Goal: Task Accomplishment & Management: Manage account settings

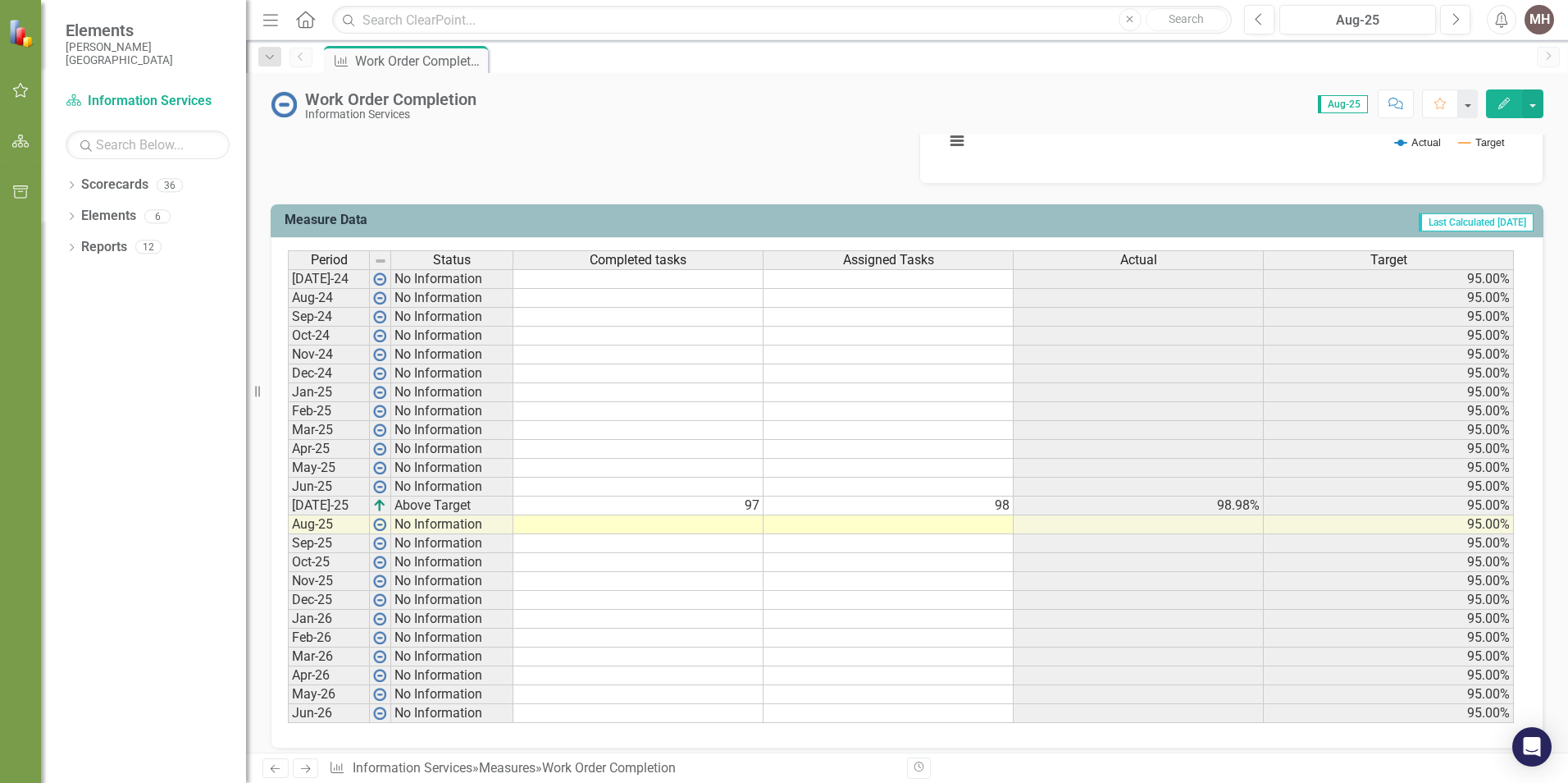
scroll to position [602, 0]
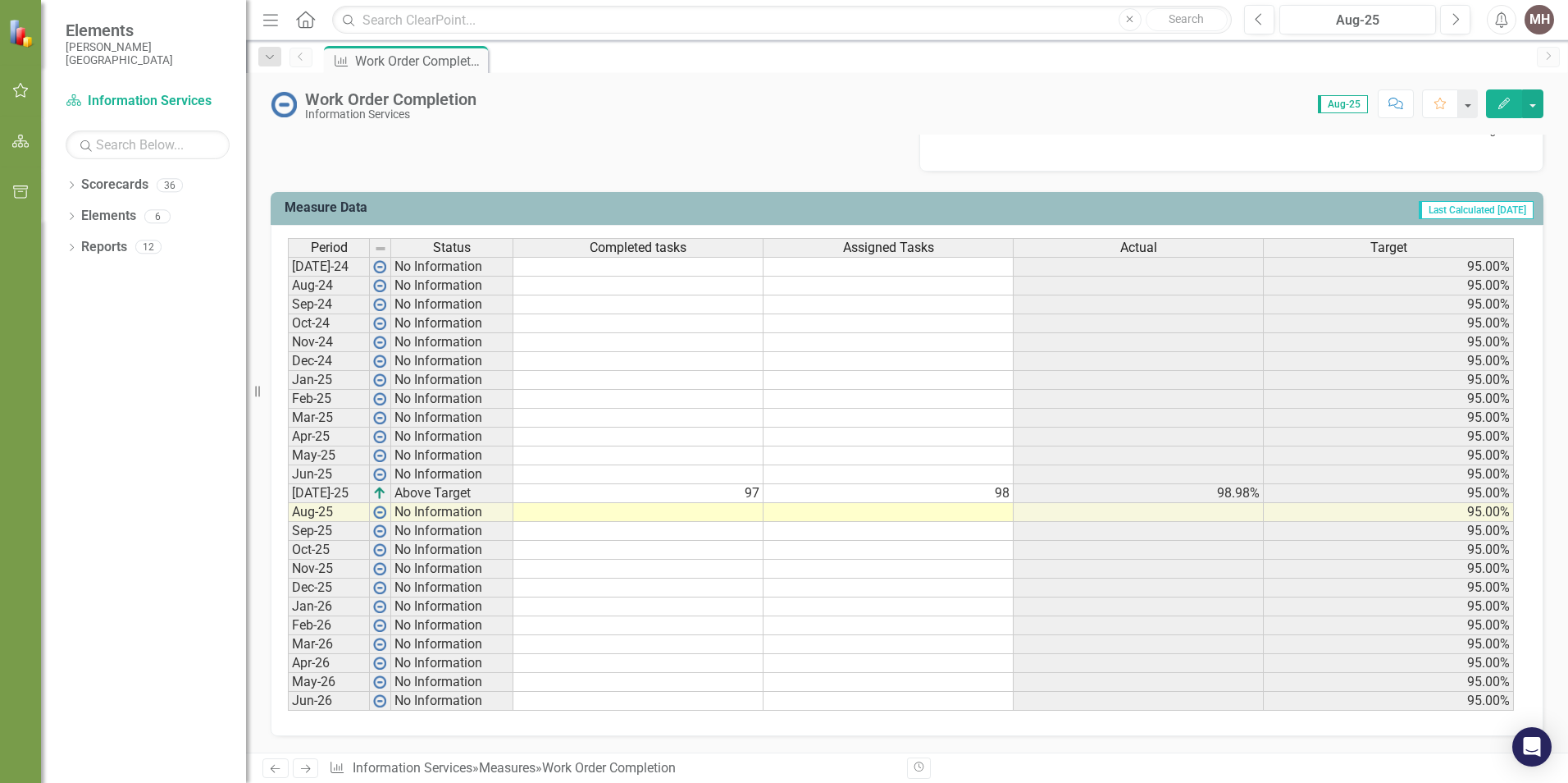
click at [704, 513] on td at bounding box center [638, 512] width 250 height 19
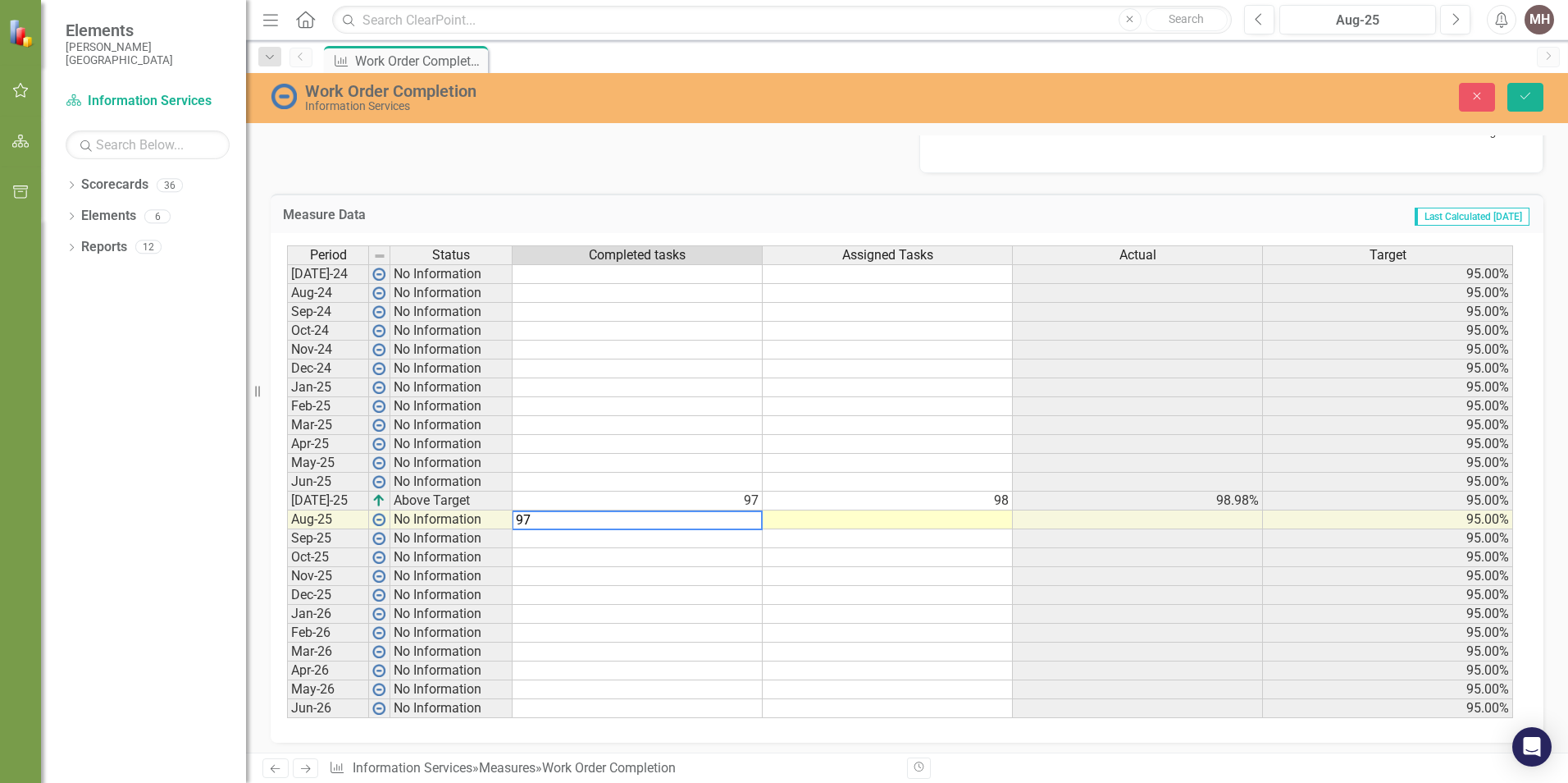
click at [987, 521] on td at bounding box center [887, 519] width 250 height 19
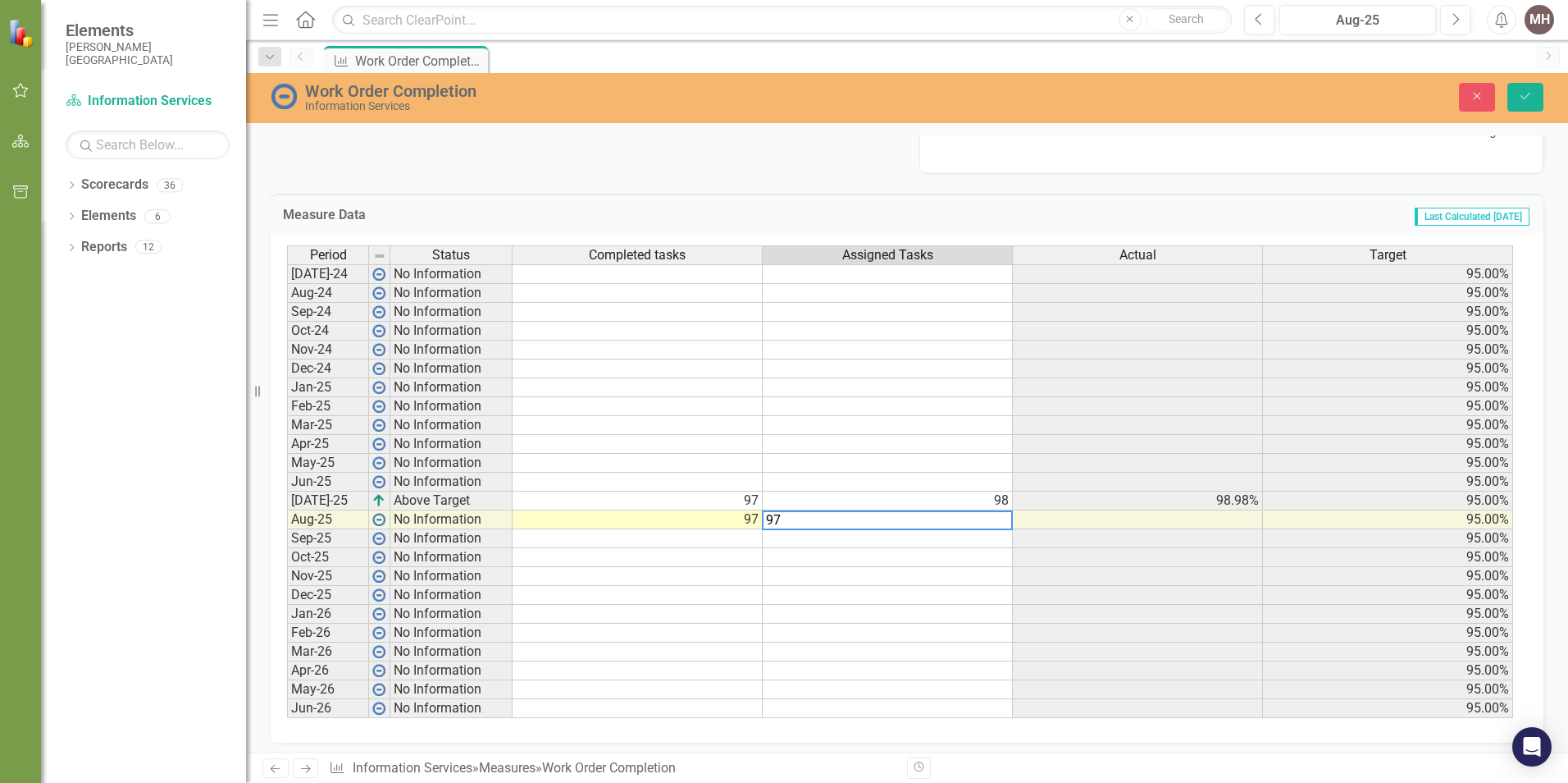
type textarea "97"
click at [1118, 515] on td at bounding box center [1138, 519] width 250 height 19
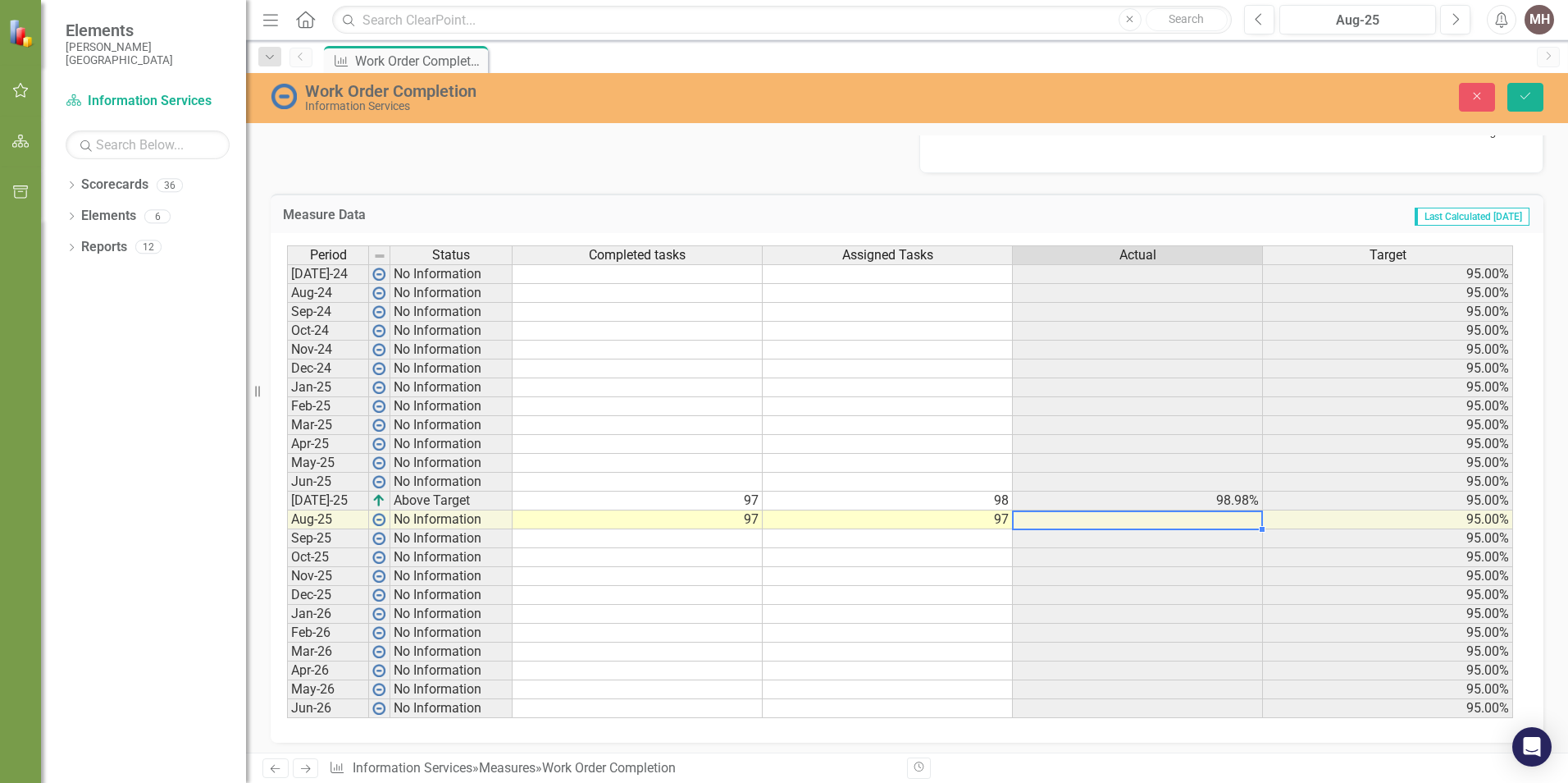
click at [859, 517] on td "97" at bounding box center [887, 519] width 250 height 19
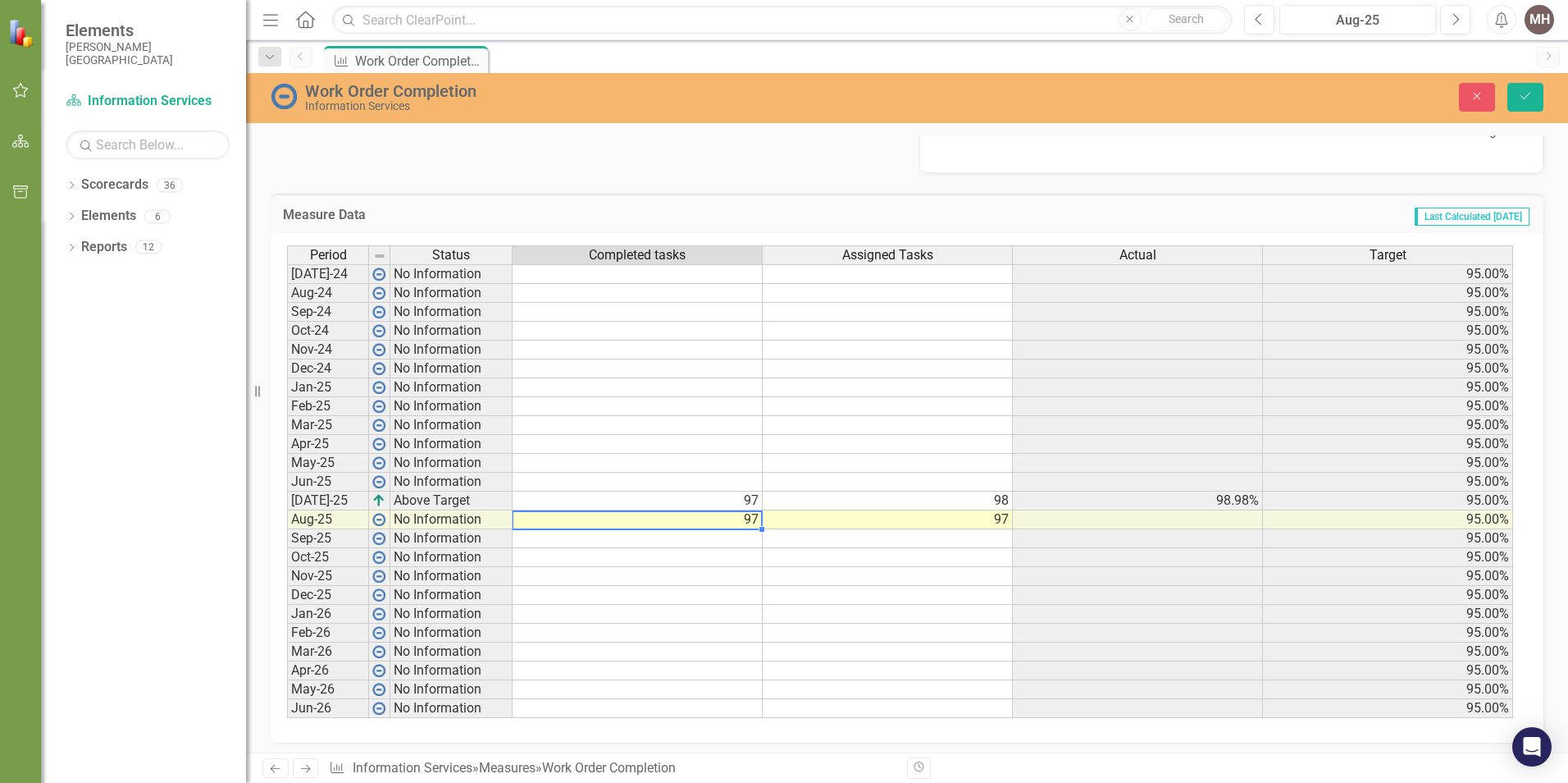
click at [713, 516] on td "97" at bounding box center [637, 519] width 250 height 19
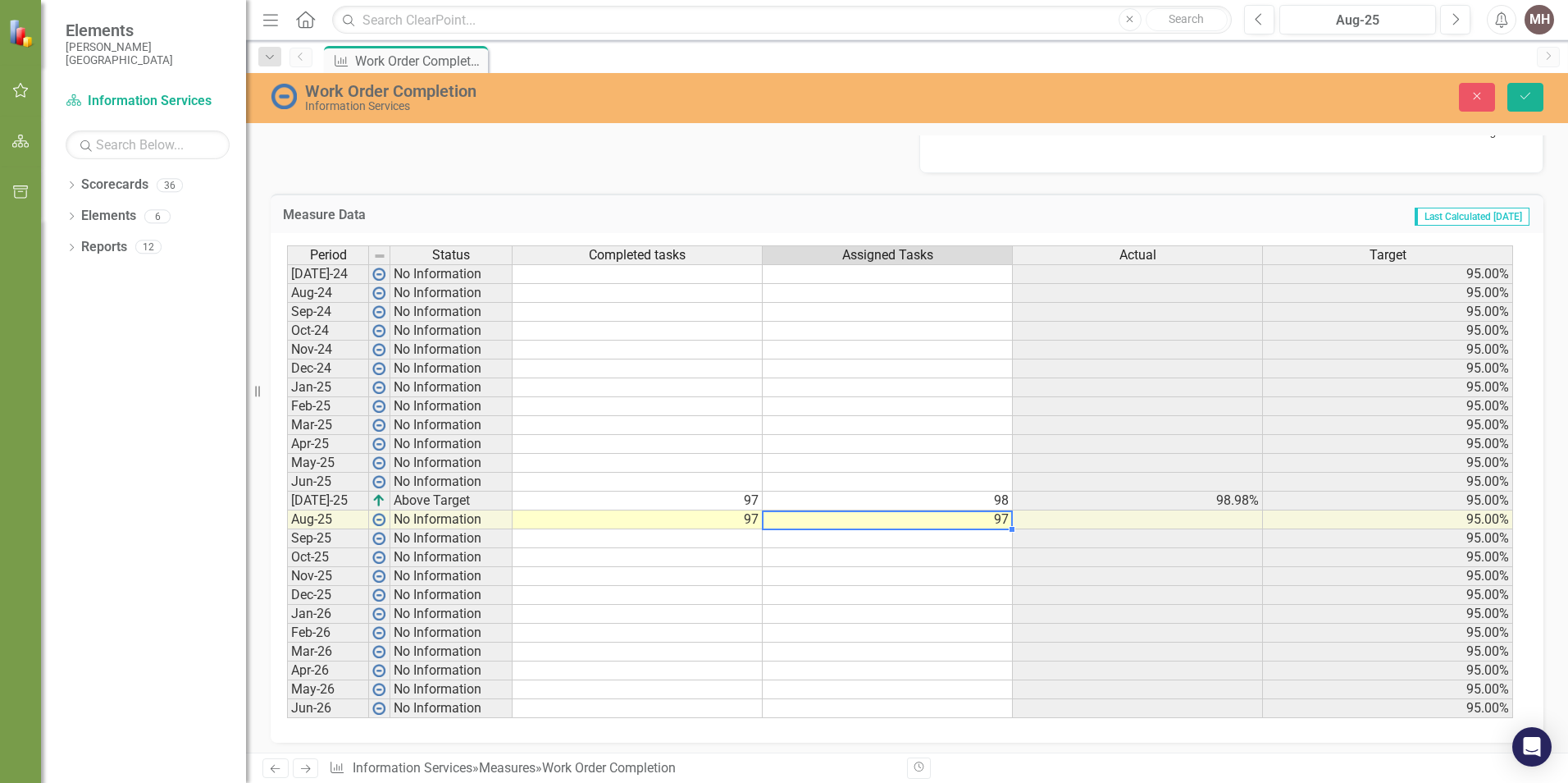
click at [822, 518] on td "97" at bounding box center [887, 519] width 250 height 19
click at [1524, 96] on icon "Save" at bounding box center [1526, 96] width 15 height 12
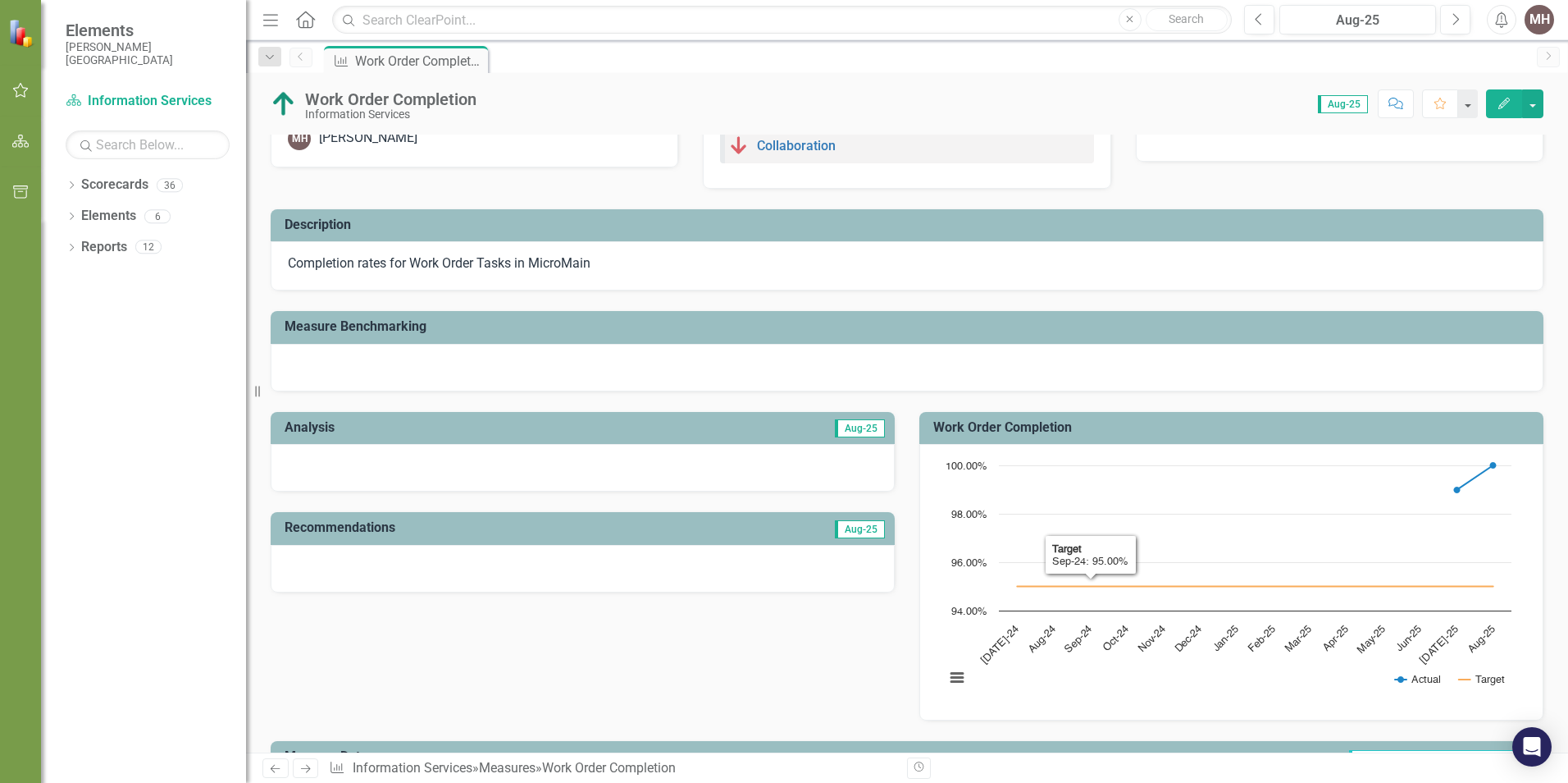
scroll to position [0, 0]
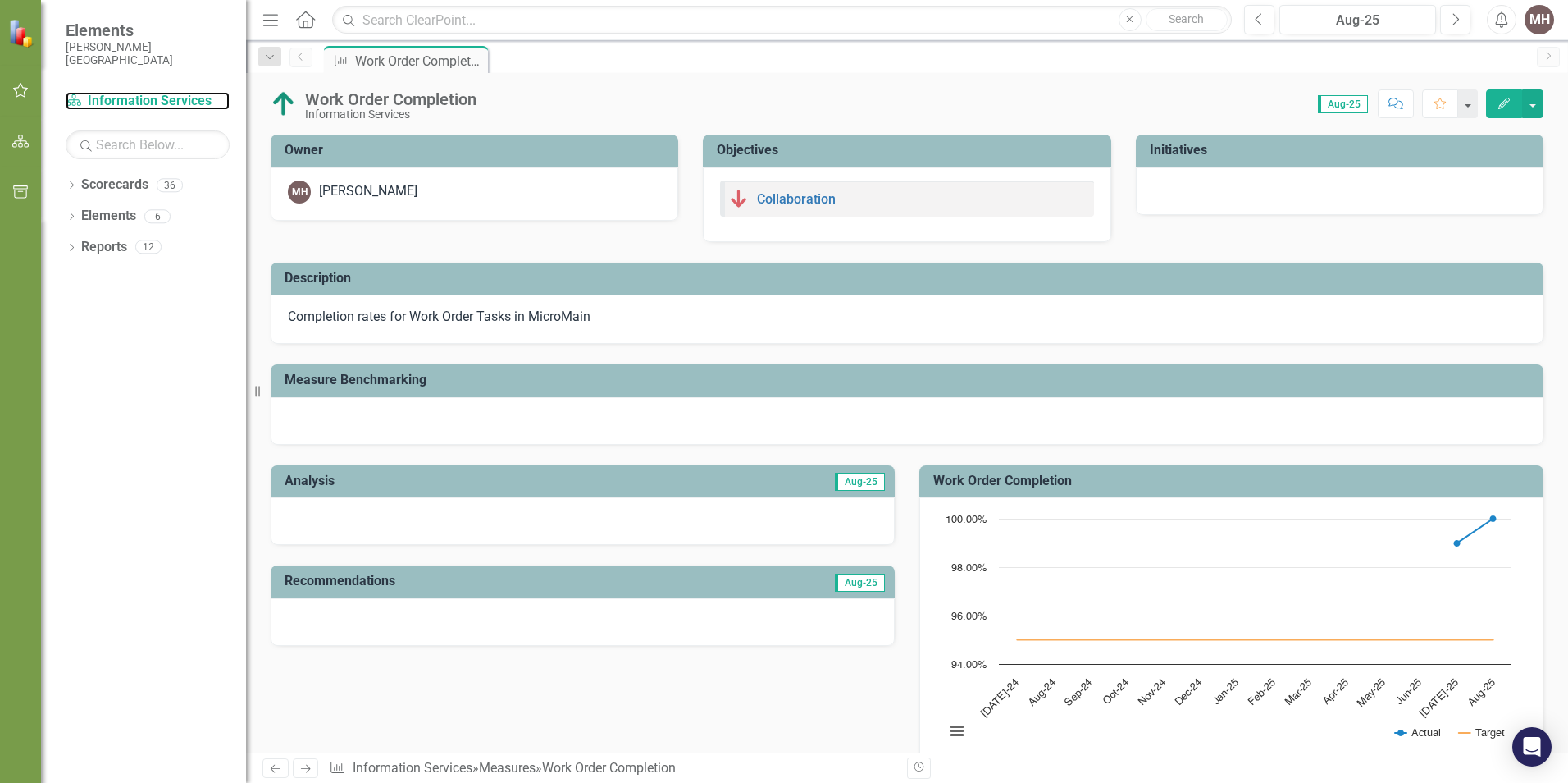
click at [173, 104] on link "Scorecard Information Services" at bounding box center [147, 101] width 164 height 19
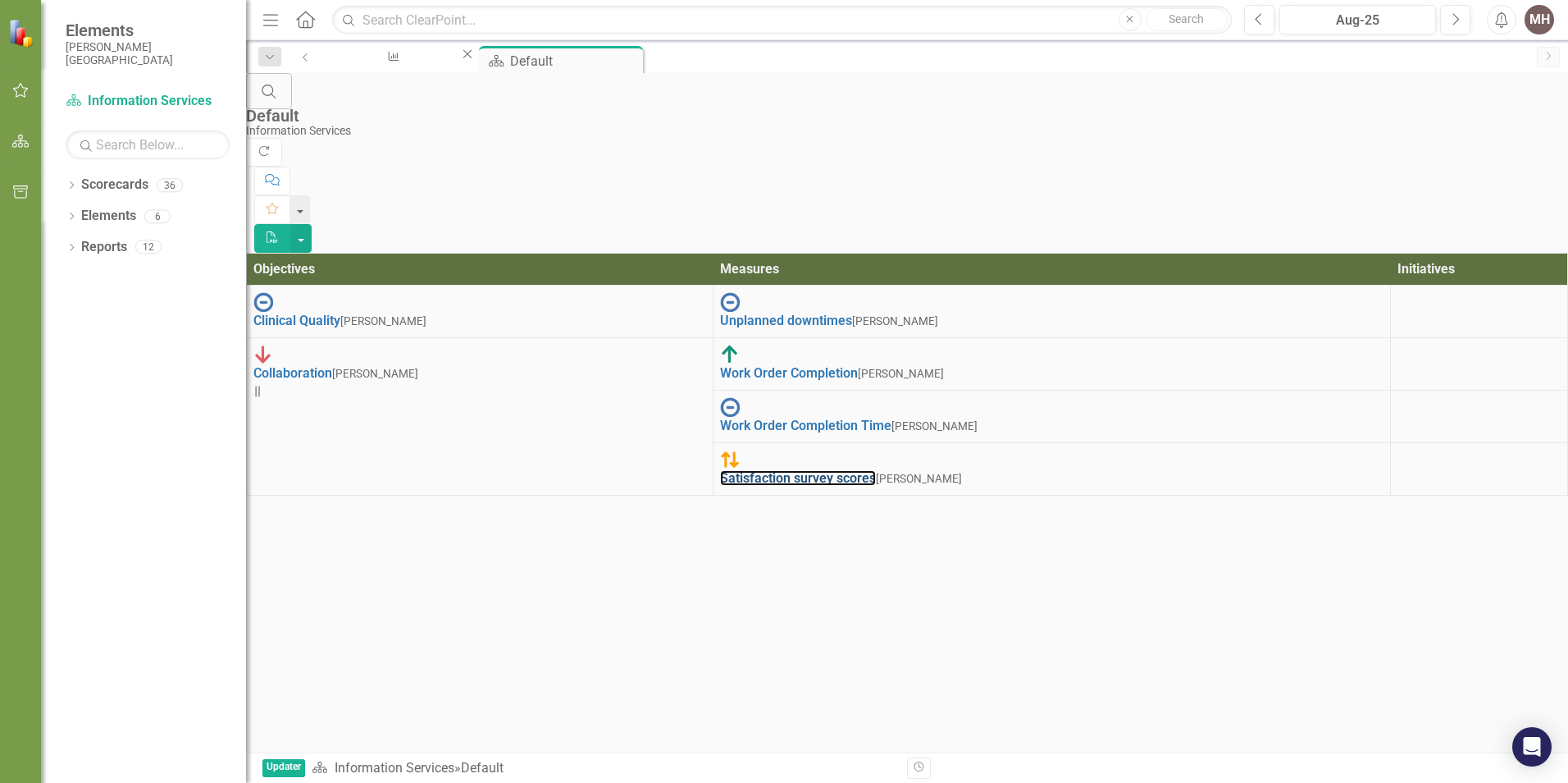
click at [876, 471] on link "Satisfaction survey scores" at bounding box center [798, 478] width 156 height 16
click at [786, 418] on link "Work Order Completion Time" at bounding box center [806, 426] width 172 height 16
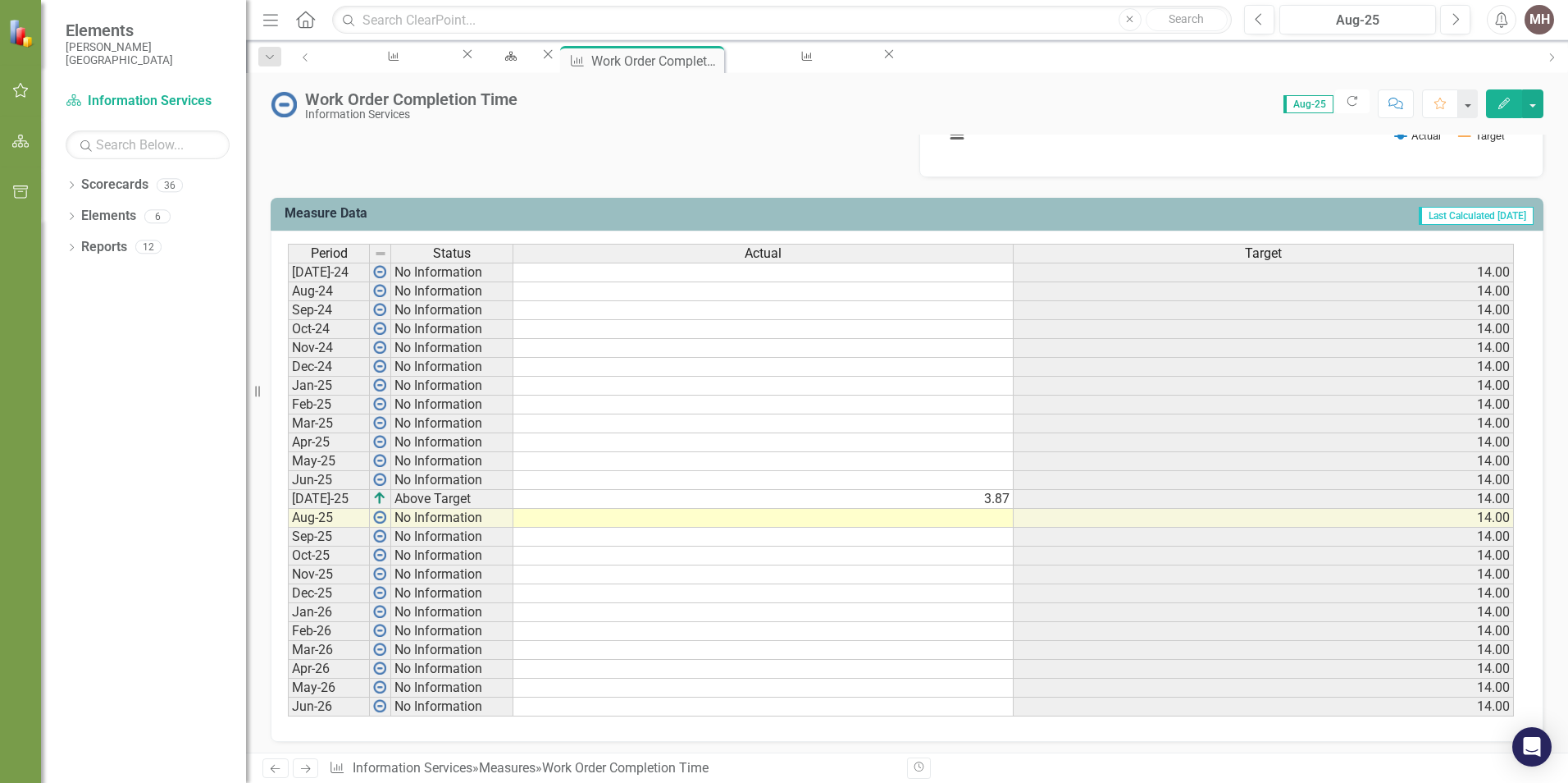
scroll to position [604, 0]
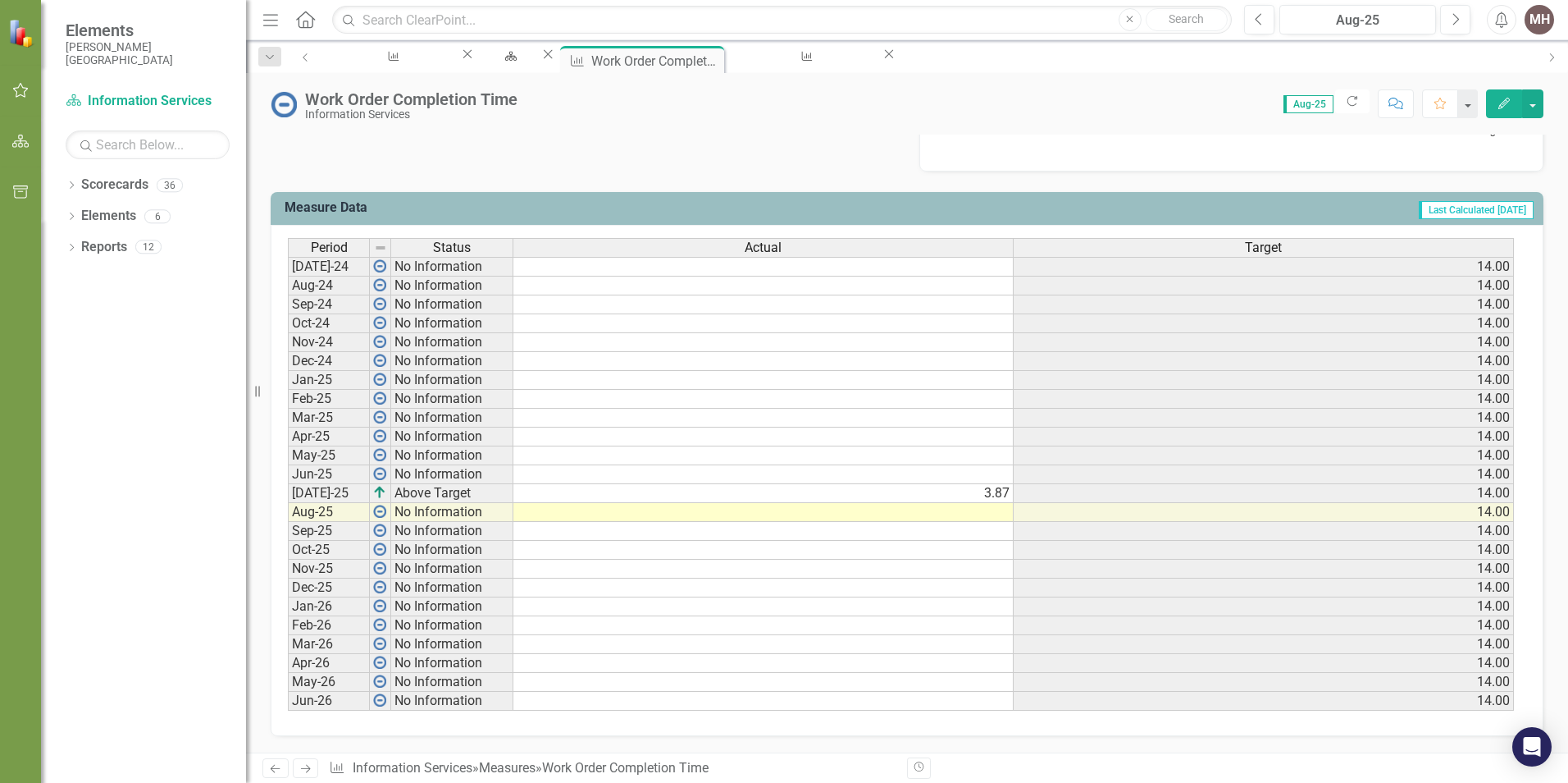
click at [979, 514] on td at bounding box center [763, 512] width 501 height 19
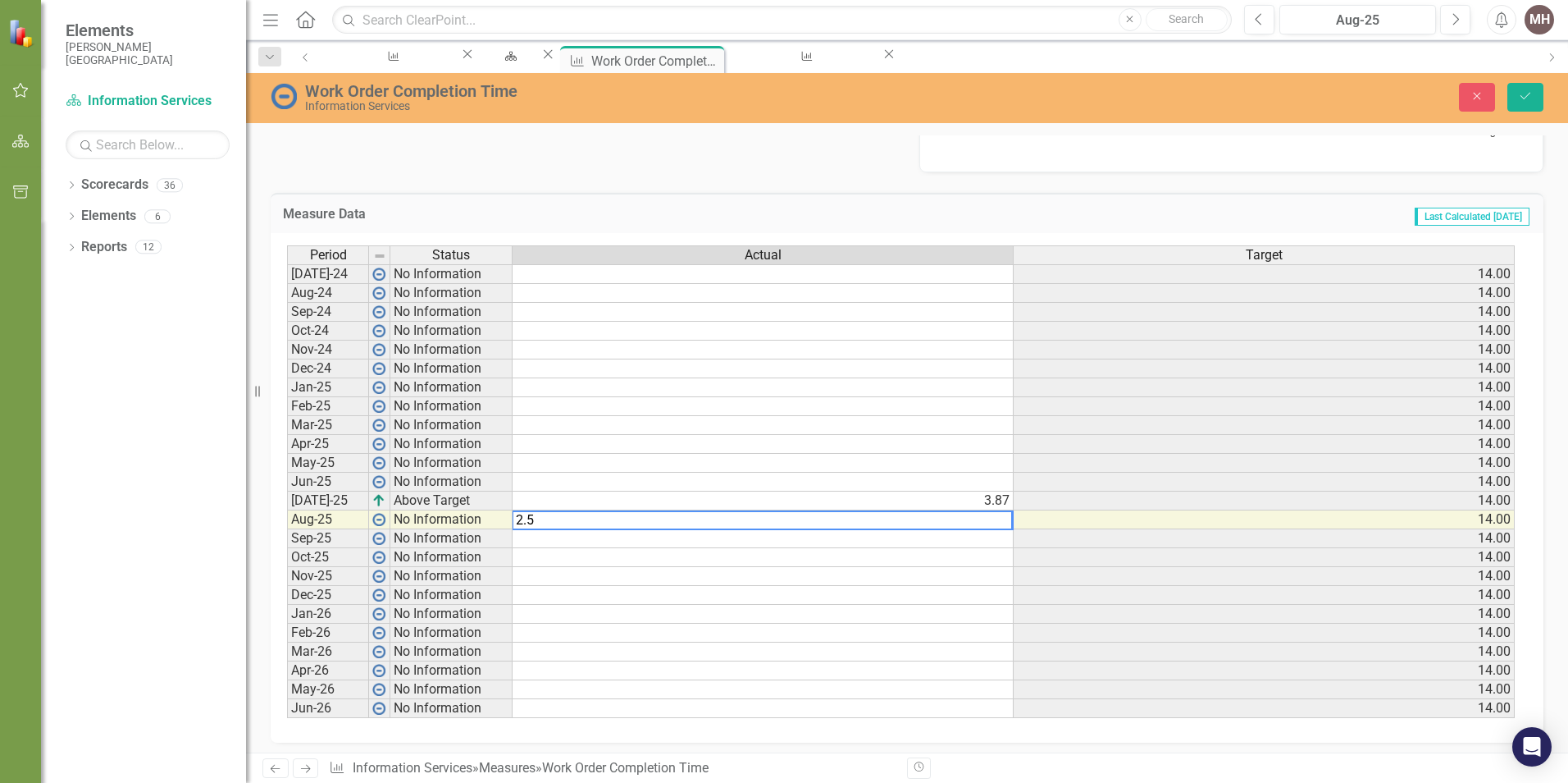
type textarea "2.58"
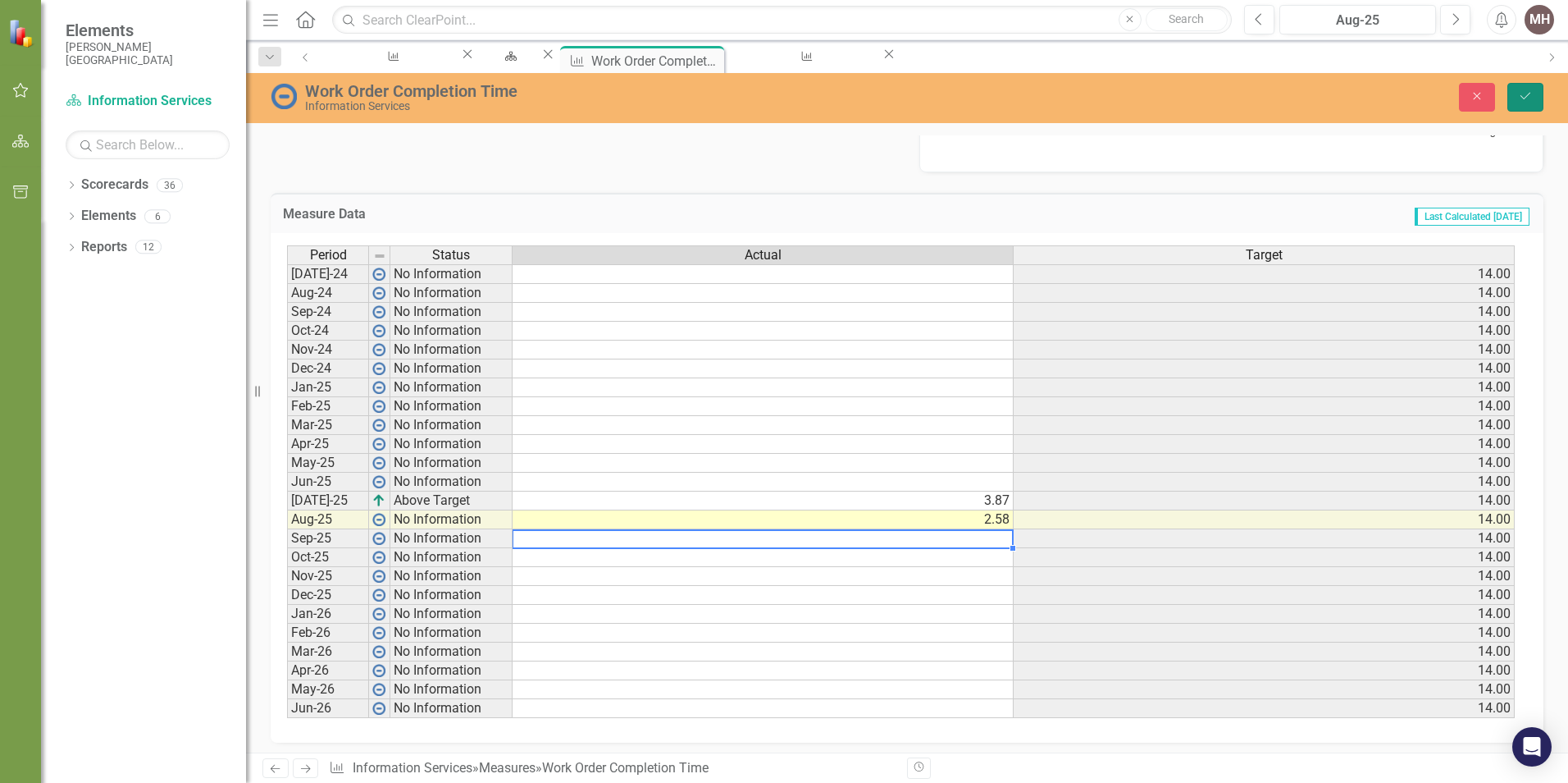
click at [1520, 88] on button "Save" at bounding box center [1525, 96] width 36 height 28
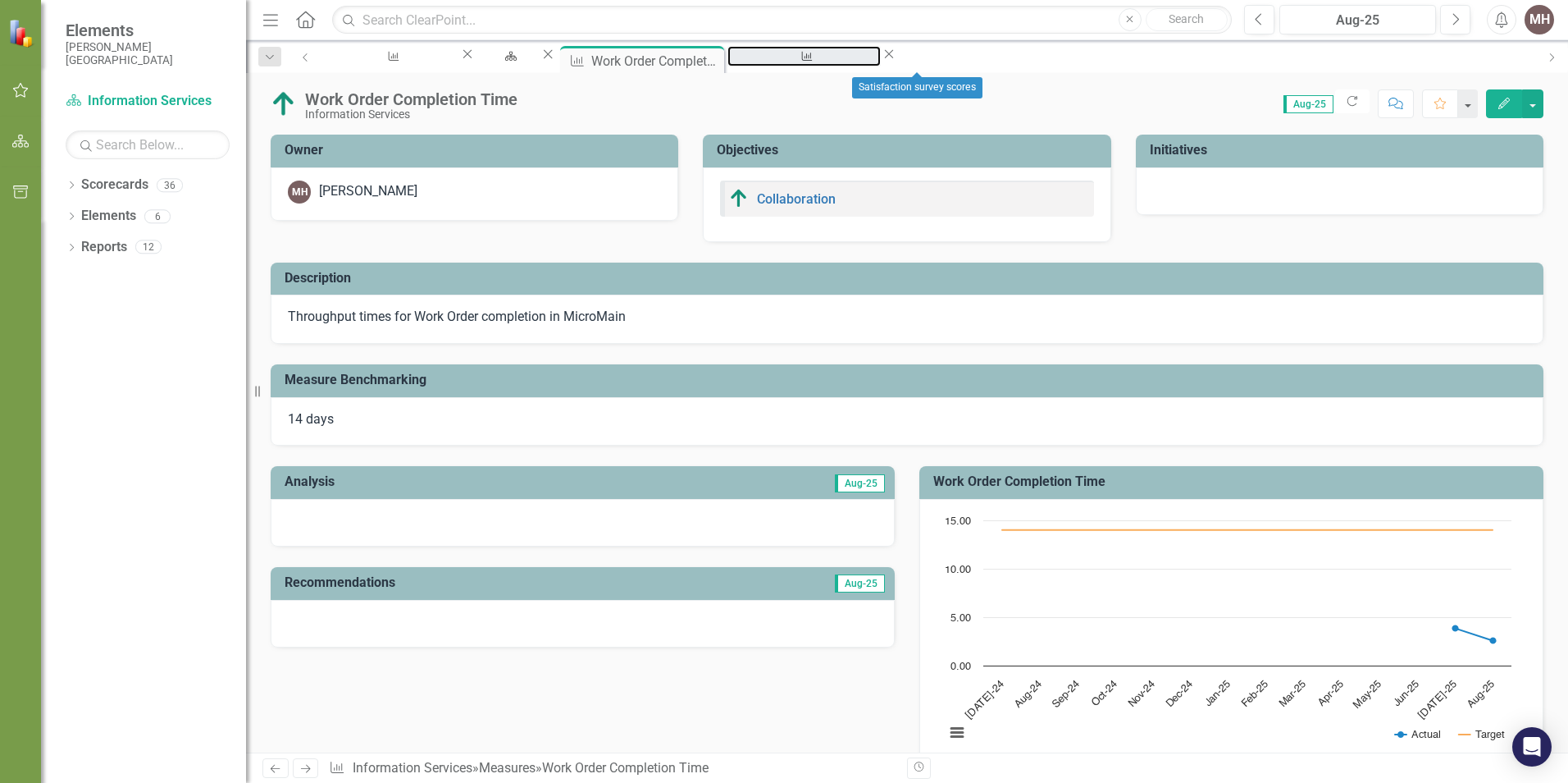
click at [866, 63] on div "Satisfaction survey scores" at bounding box center [804, 72] width 124 height 20
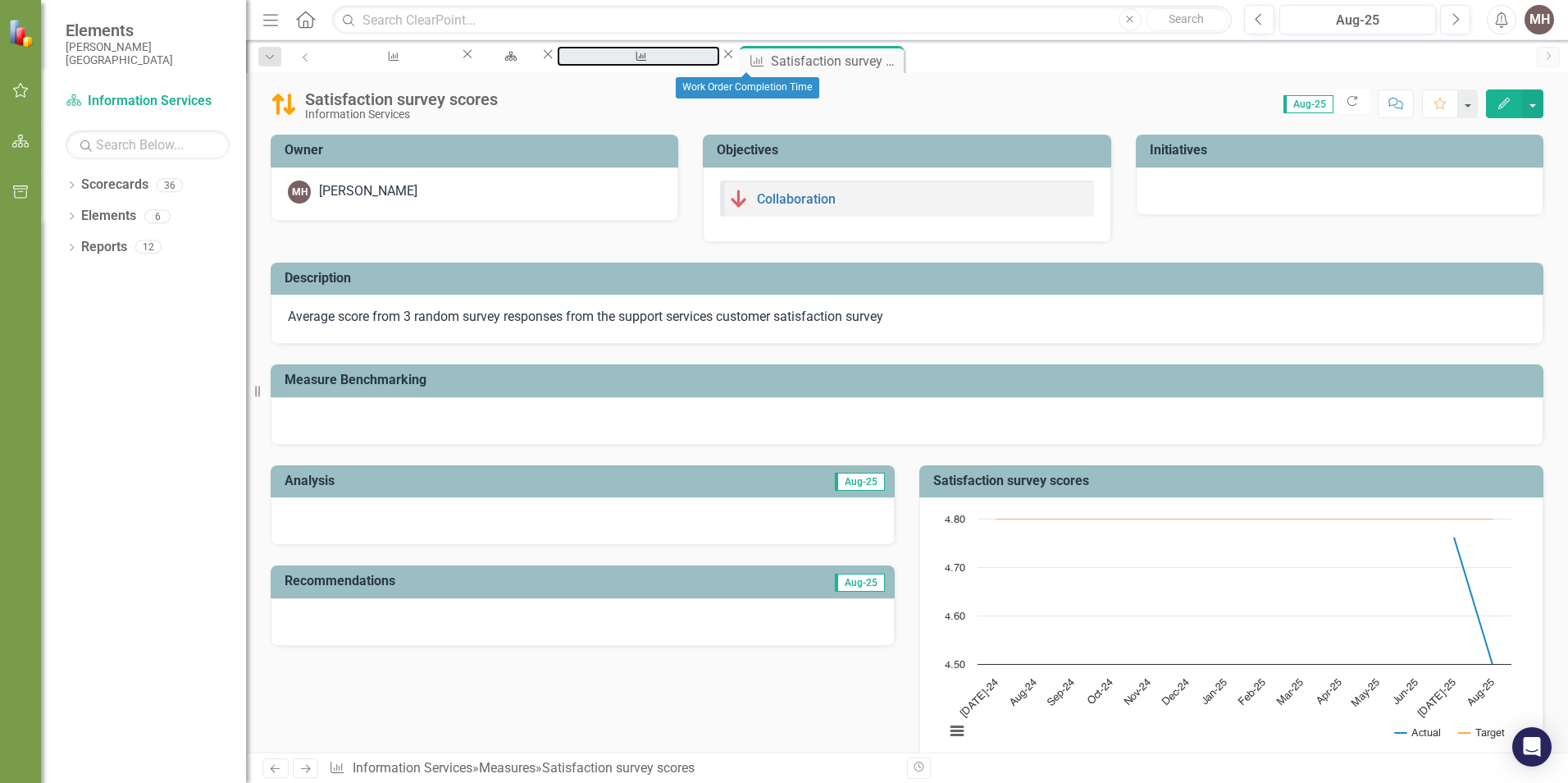
click at [705, 62] on div "Work Order Completion Time" at bounding box center [638, 72] width 134 height 20
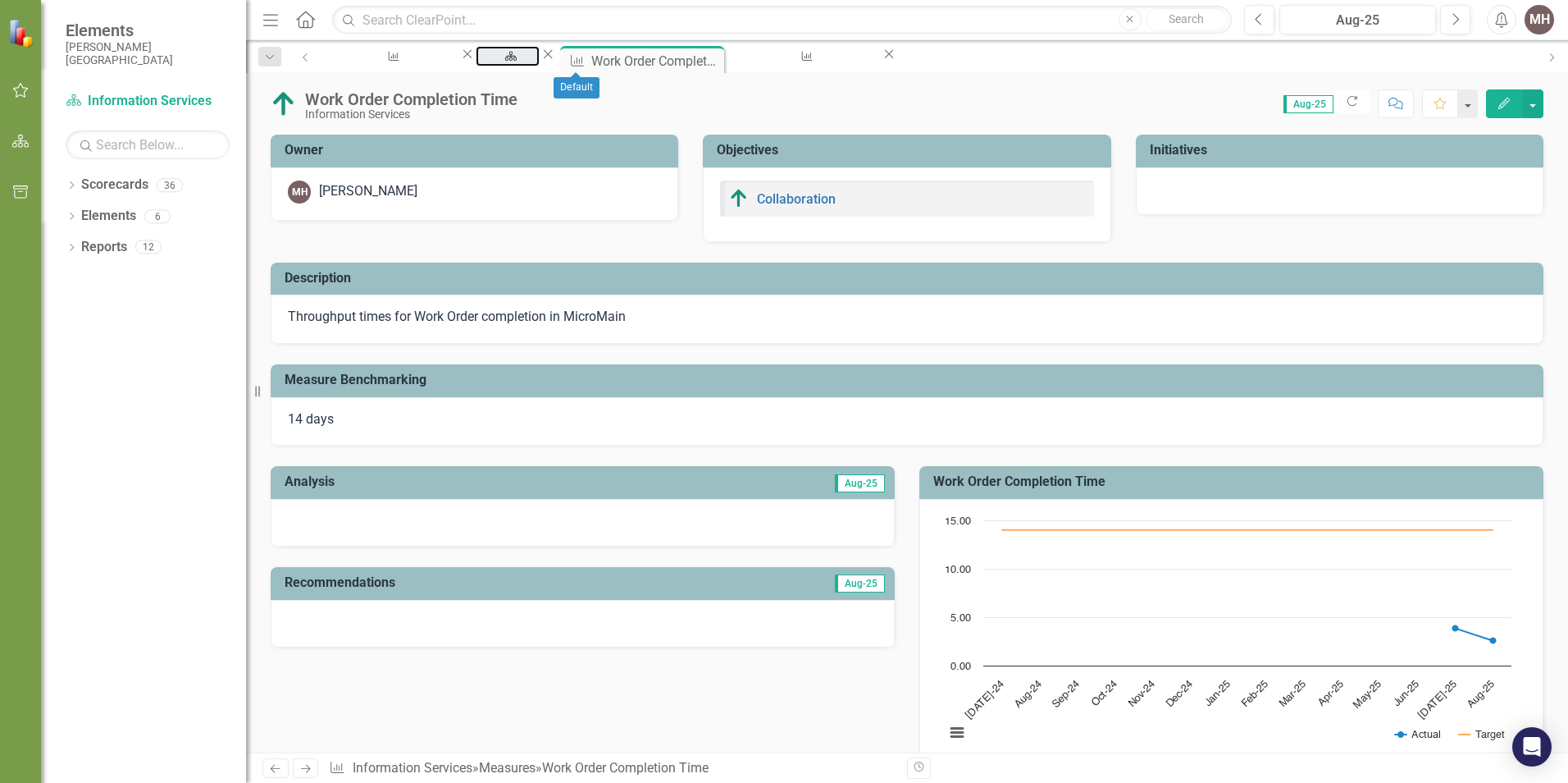
click at [525, 62] on div "Default" at bounding box center [508, 72] width 35 height 20
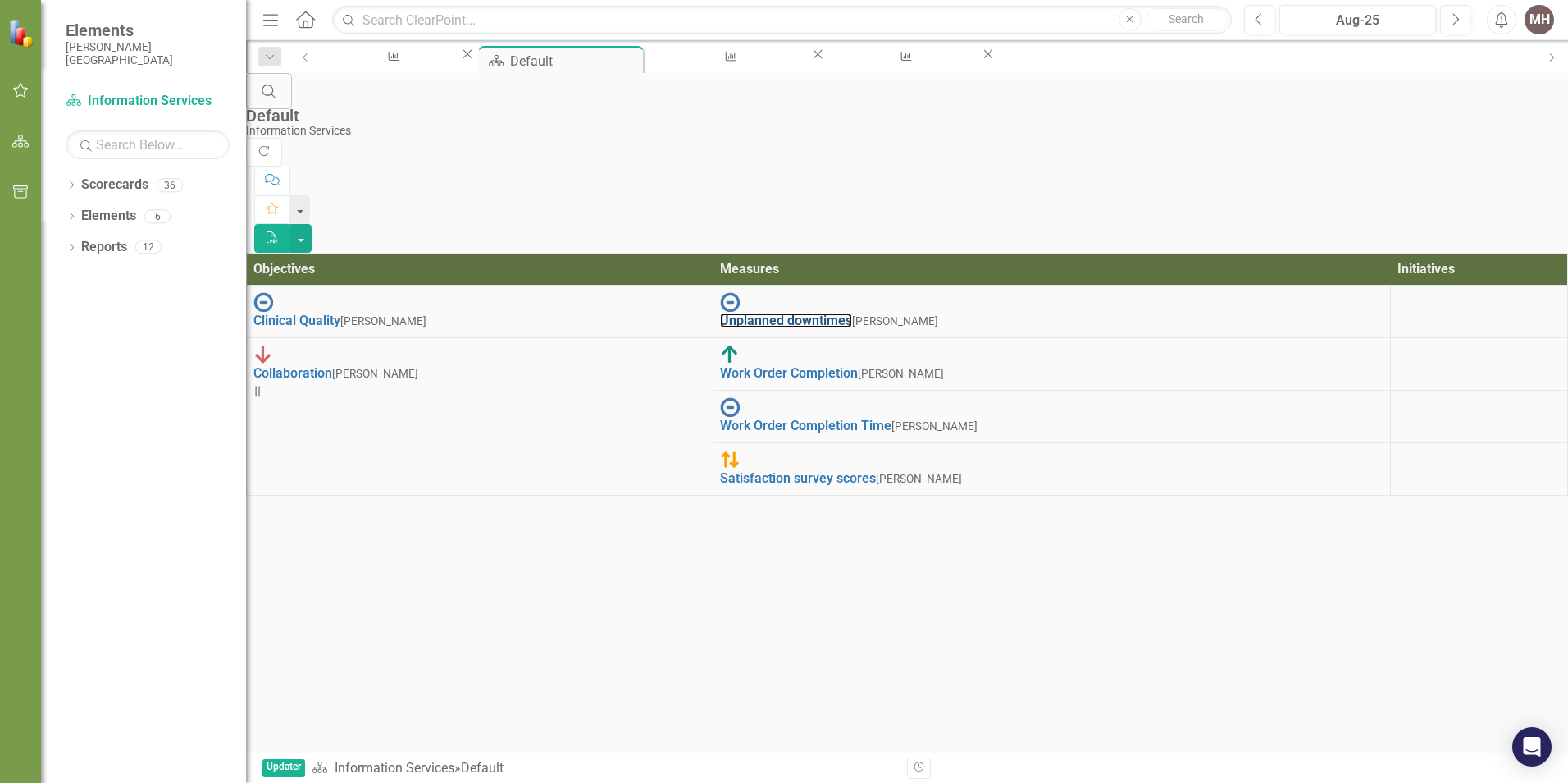
click at [829, 312] on link "Unplanned downtimes" at bounding box center [786, 320] width 132 height 16
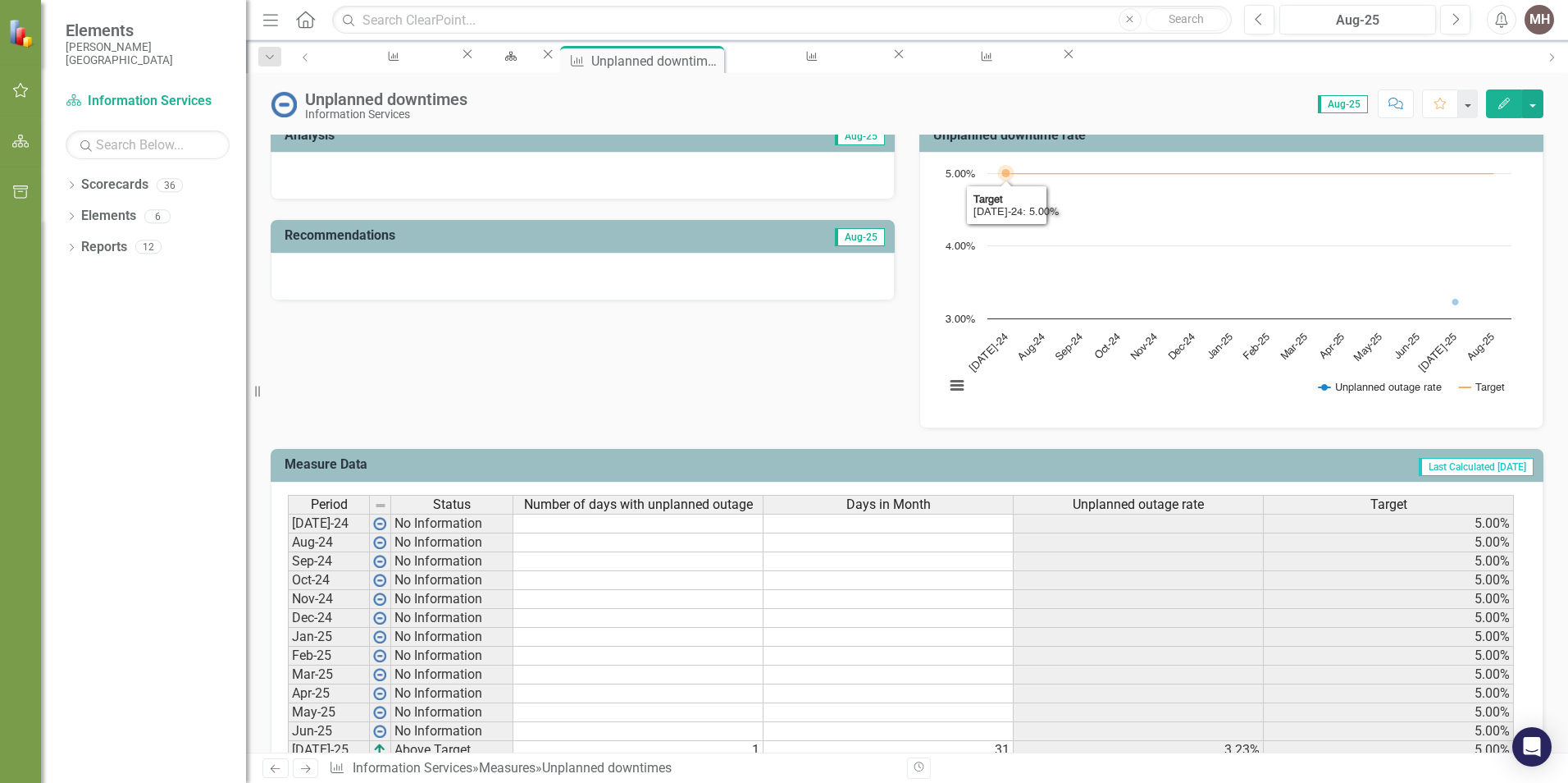
scroll to position [410, 0]
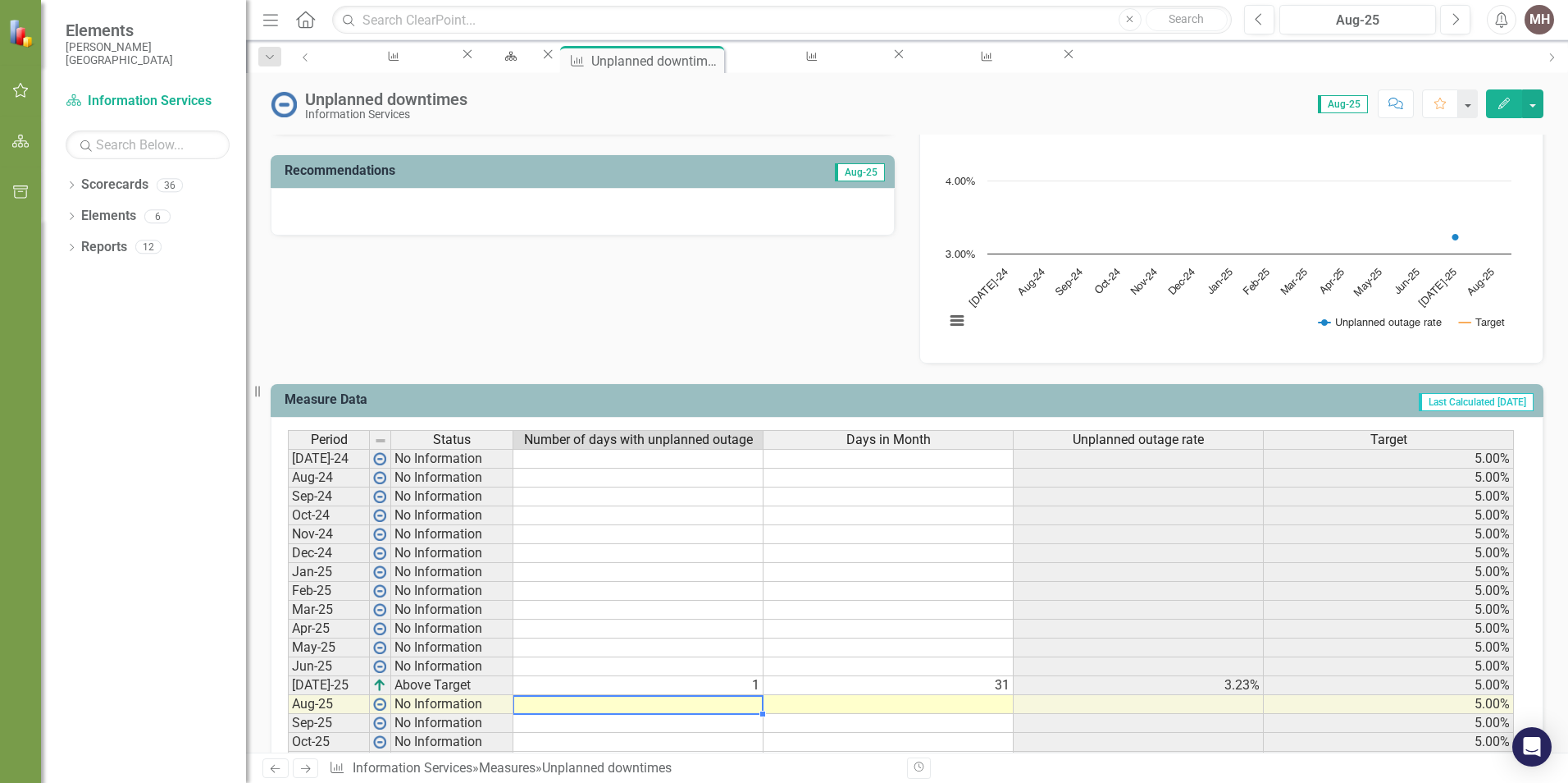
click at [689, 711] on td at bounding box center [638, 704] width 250 height 19
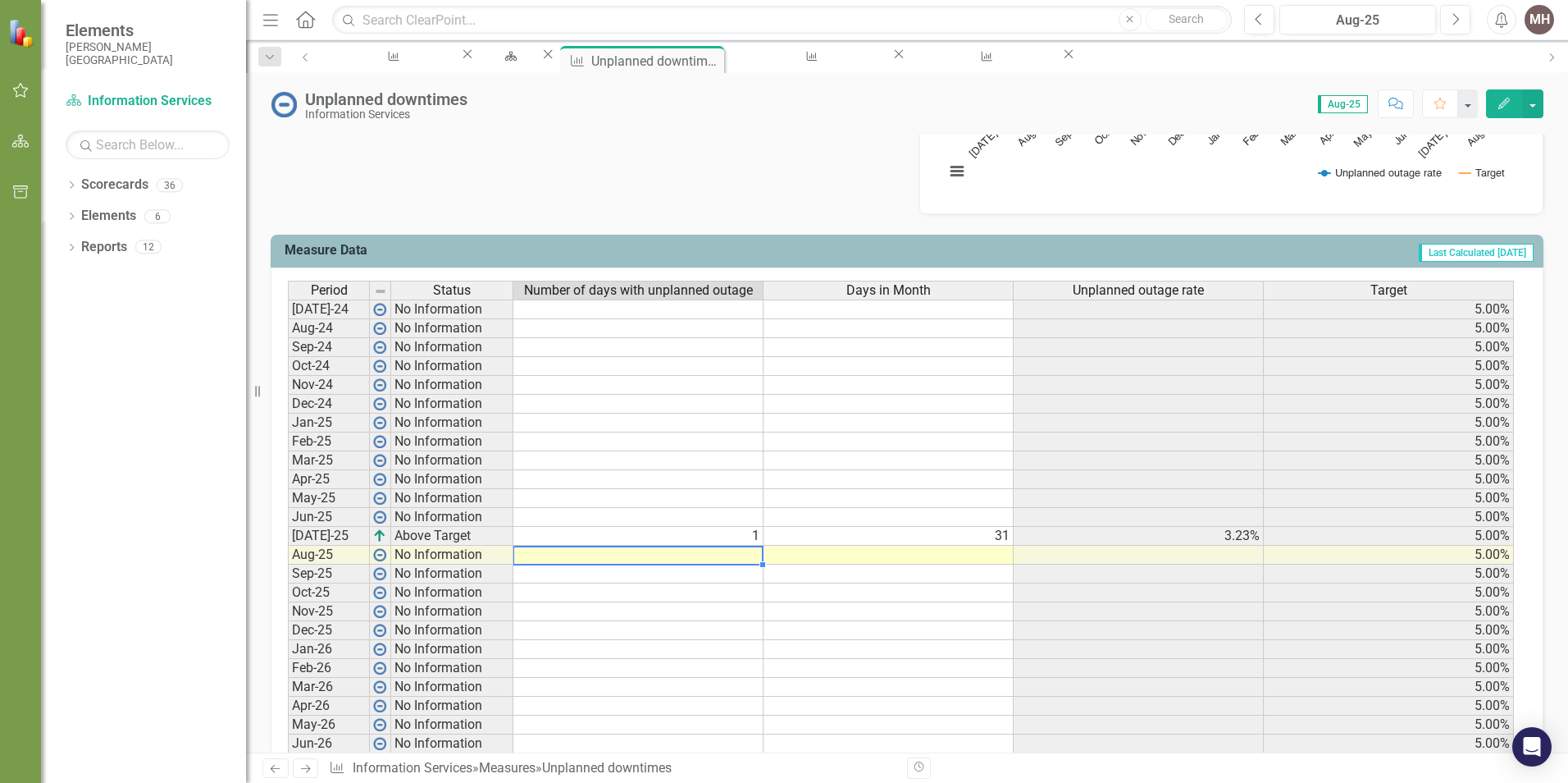
scroll to position [574, 0]
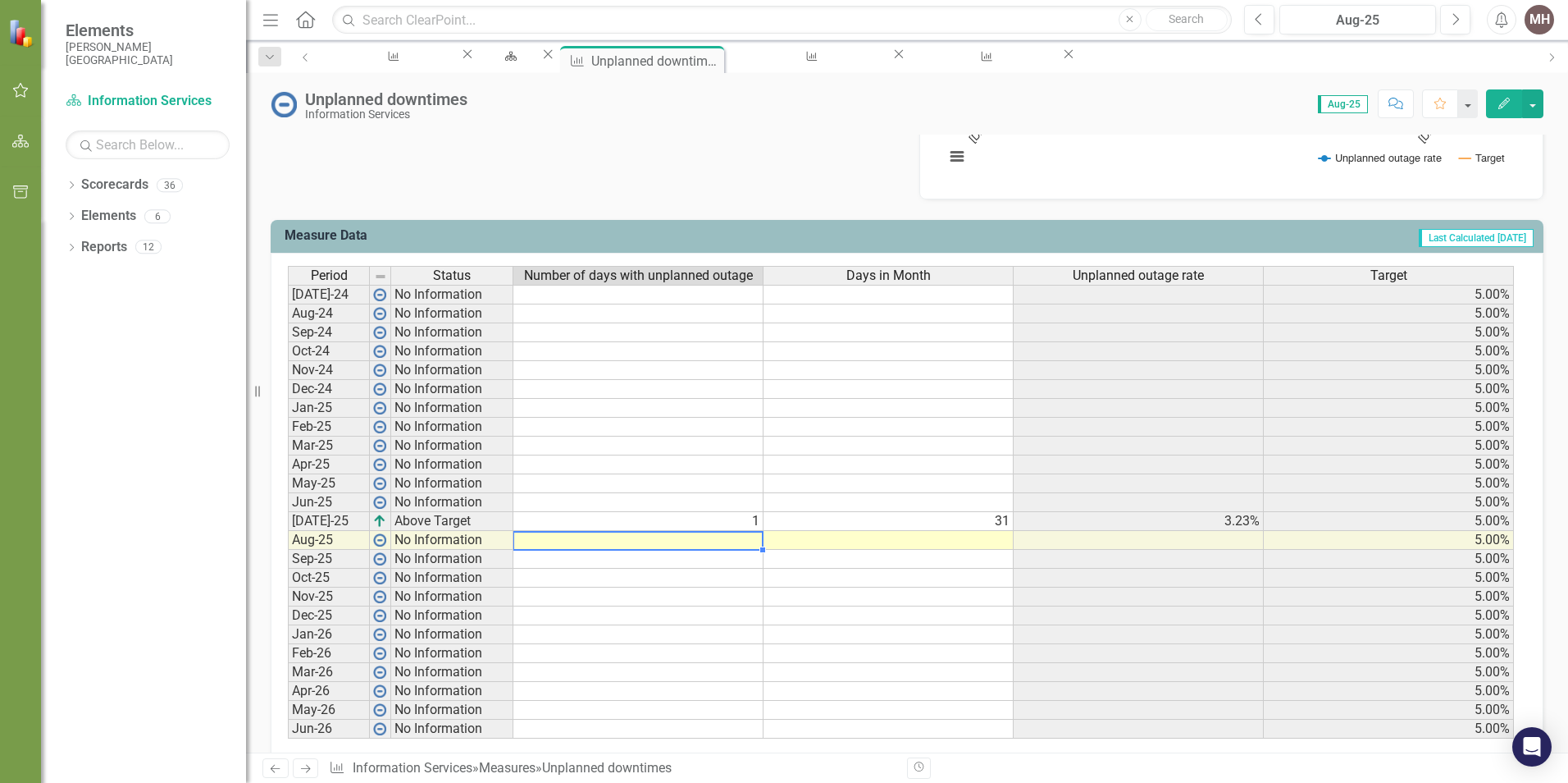
click at [716, 535] on td at bounding box center [638, 540] width 250 height 19
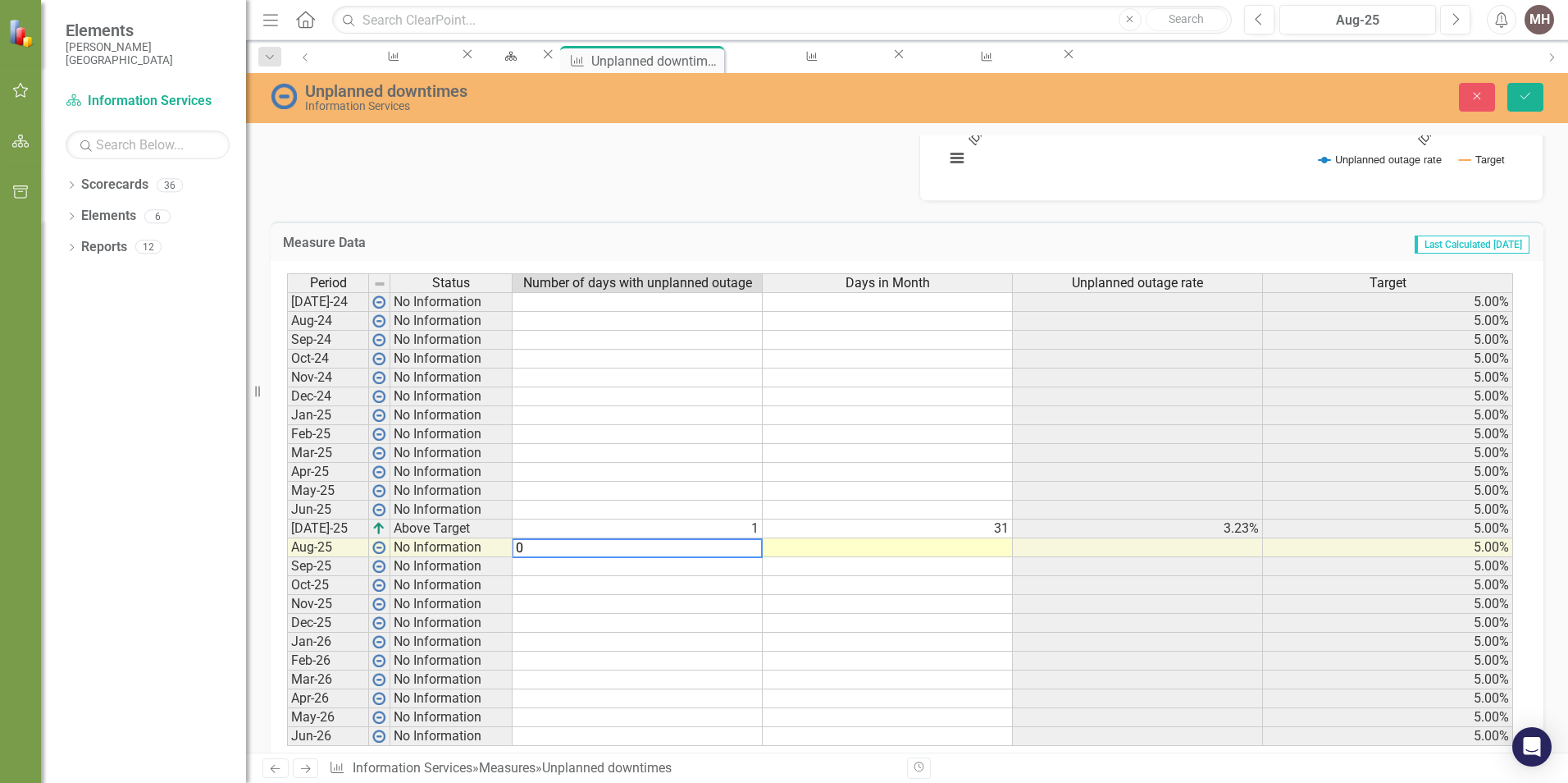
click at [845, 550] on td at bounding box center [887, 548] width 250 height 19
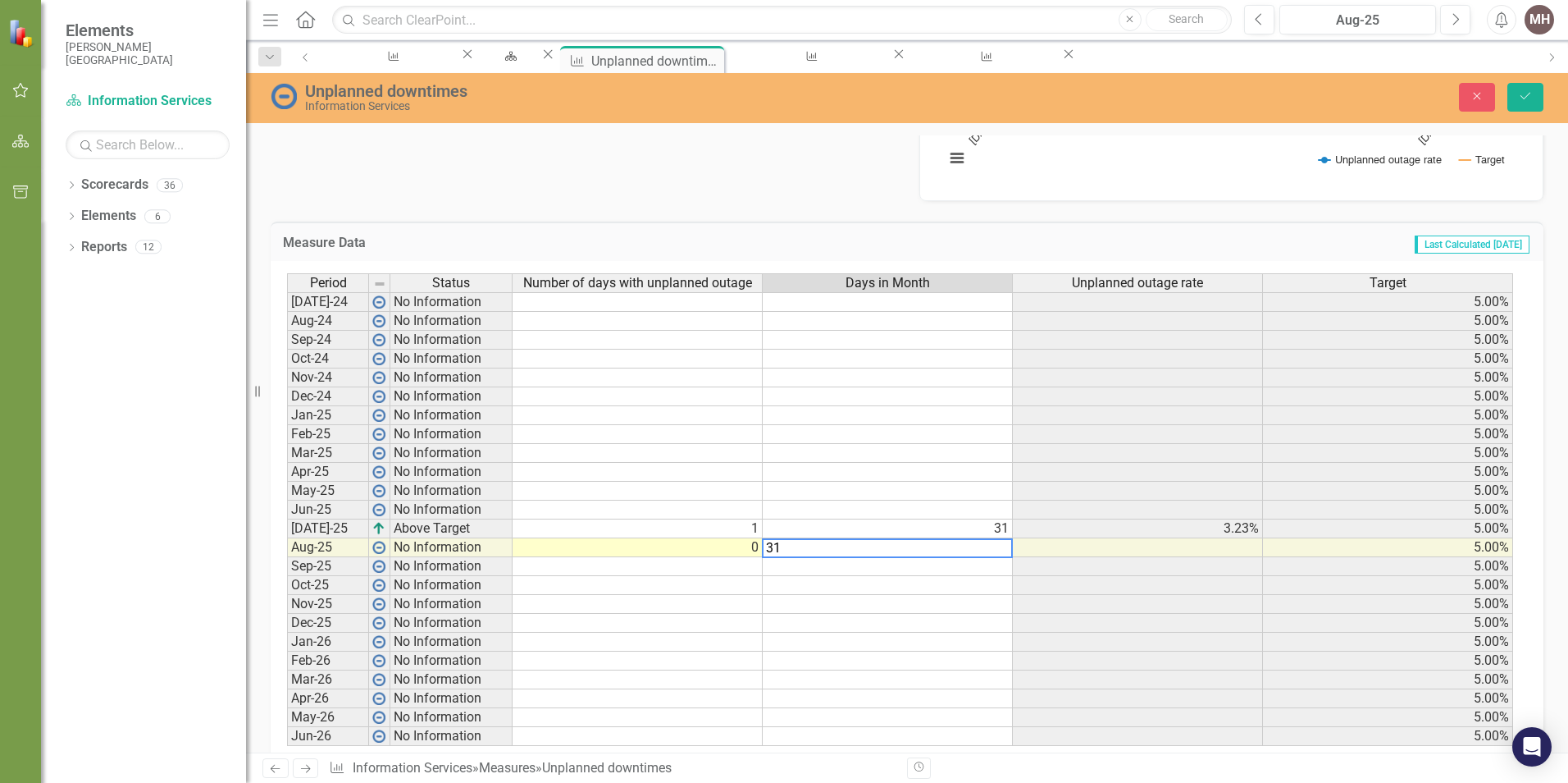
click at [846, 572] on td at bounding box center [887, 566] width 250 height 19
type textarea "30"
click at [863, 448] on td at bounding box center [887, 453] width 250 height 19
click at [982, 570] on td "30" at bounding box center [887, 566] width 250 height 19
click at [1212, 242] on td "Last Calculated [DATE]" at bounding box center [1167, 244] width 729 height 21
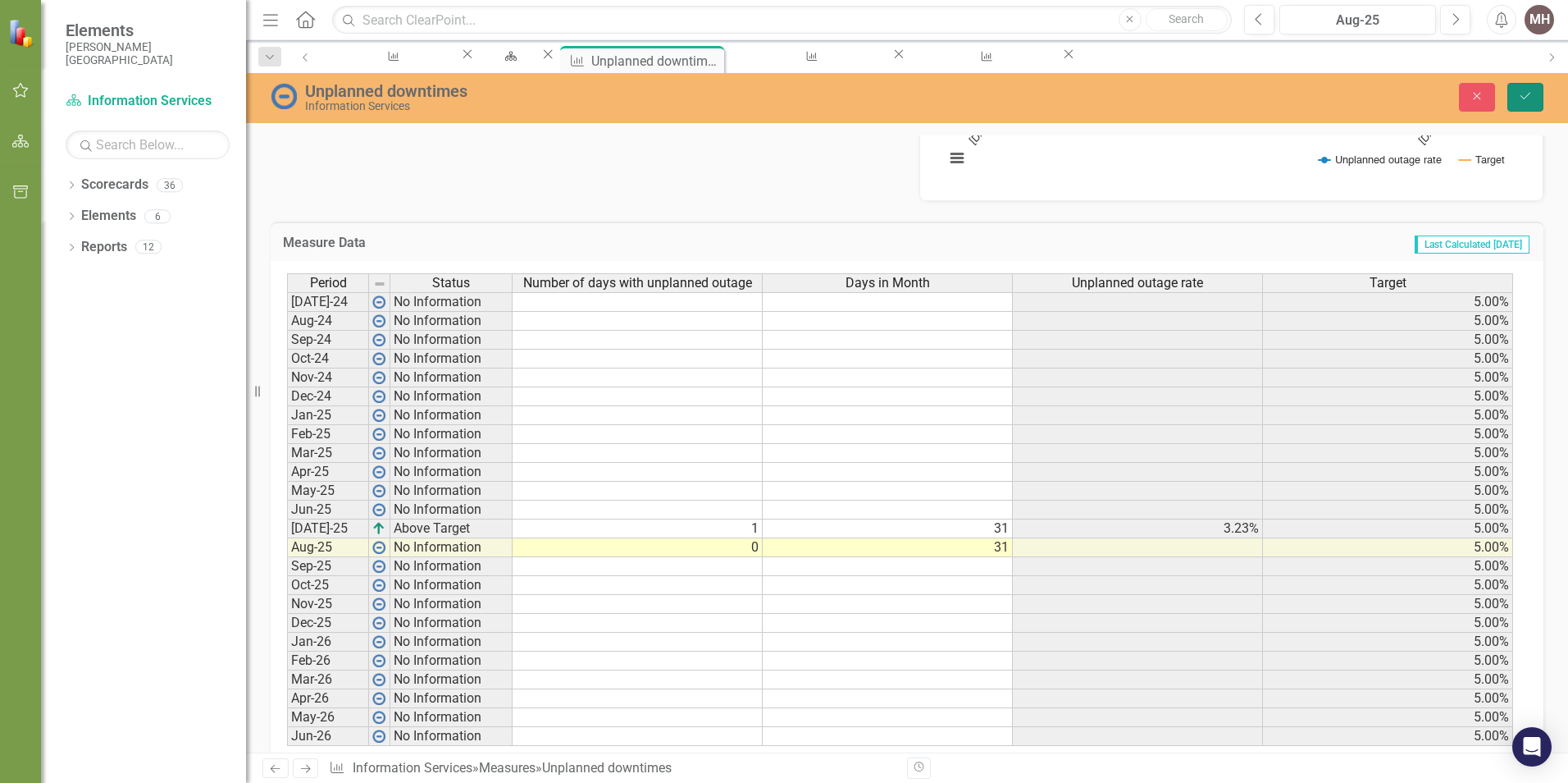
click at [1536, 96] on button "Save" at bounding box center [1525, 96] width 36 height 28
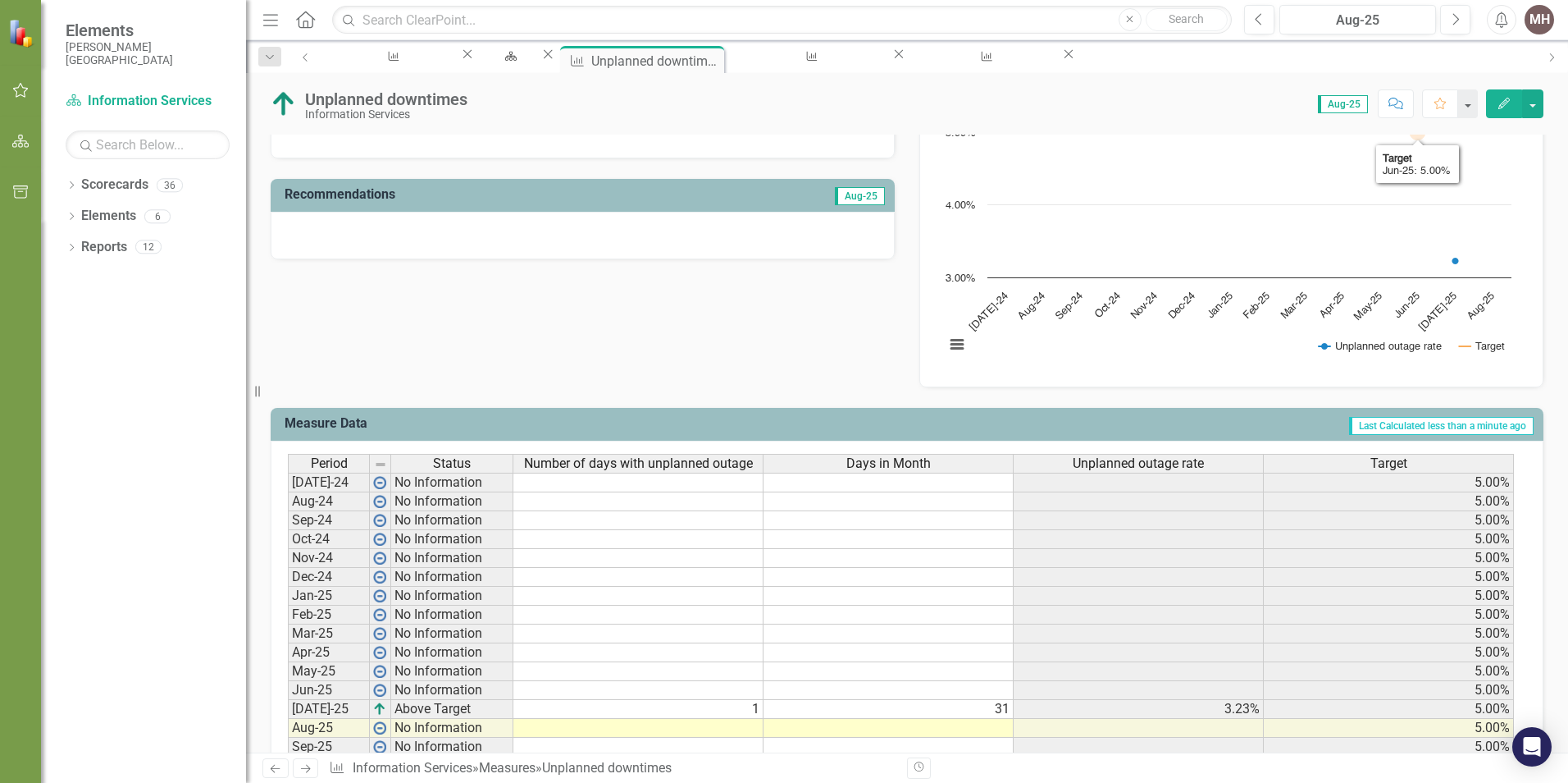
scroll to position [493, 0]
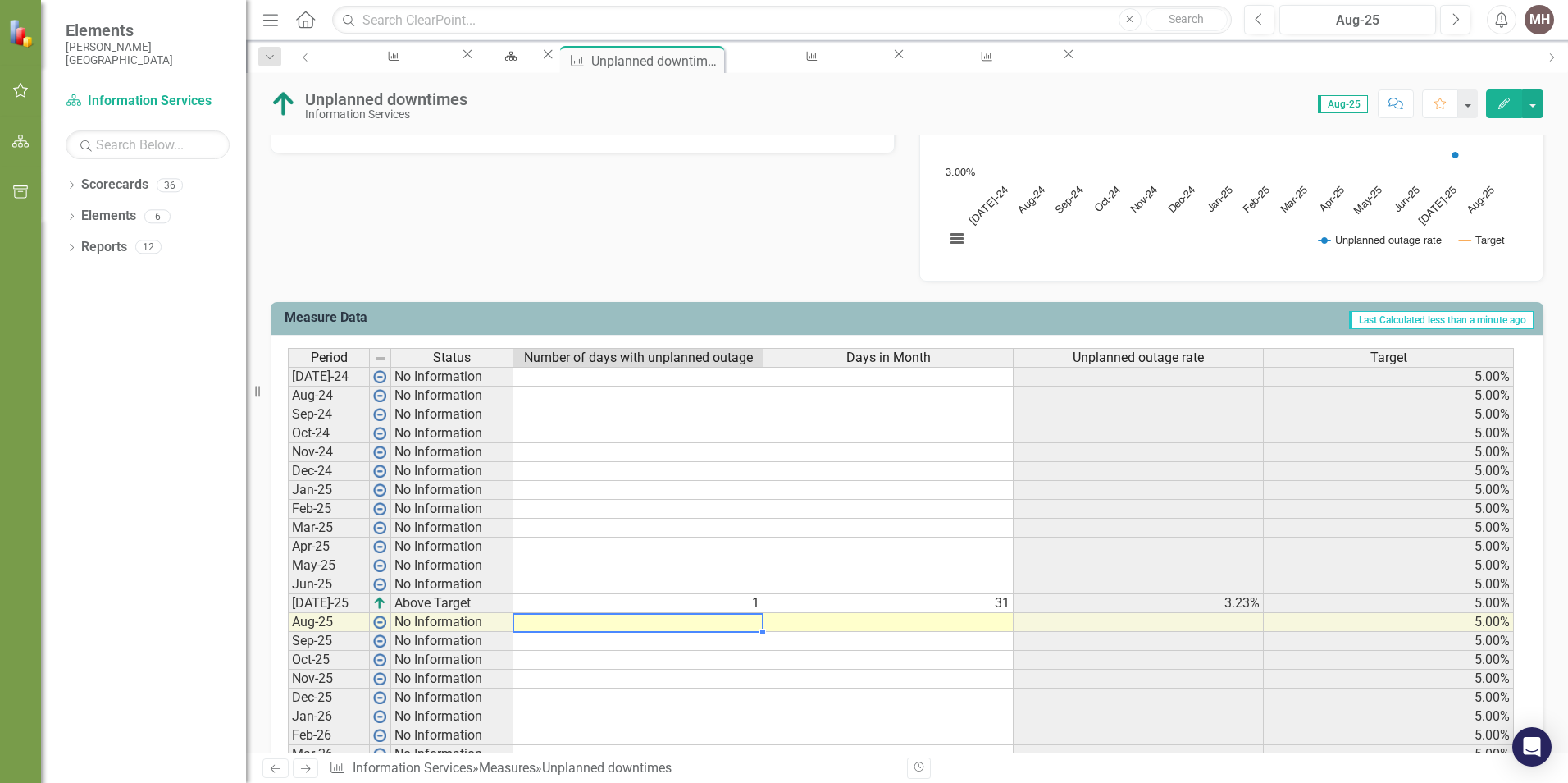
click at [685, 625] on td at bounding box center [638, 622] width 250 height 19
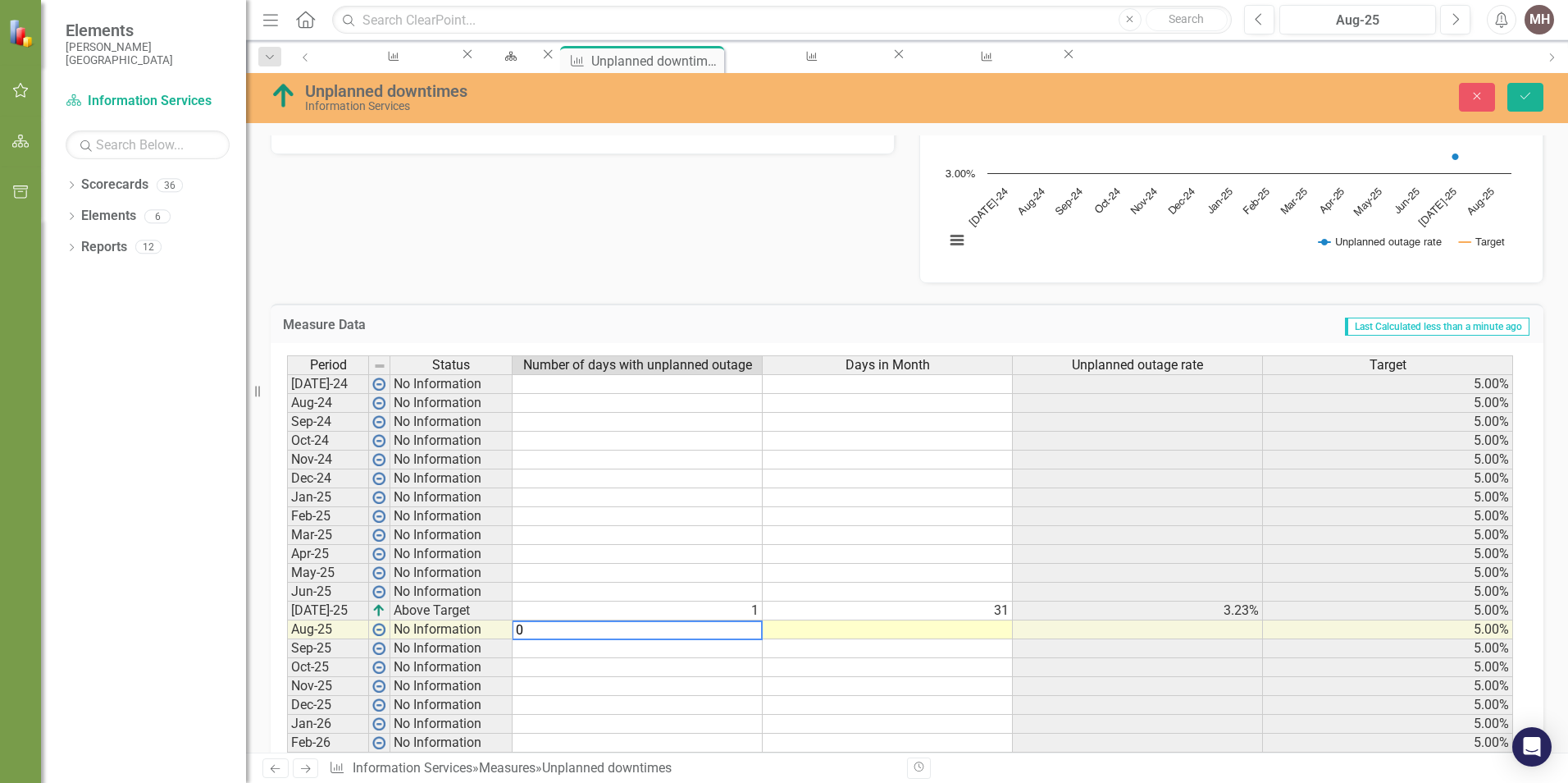
click at [819, 630] on td at bounding box center [887, 630] width 250 height 19
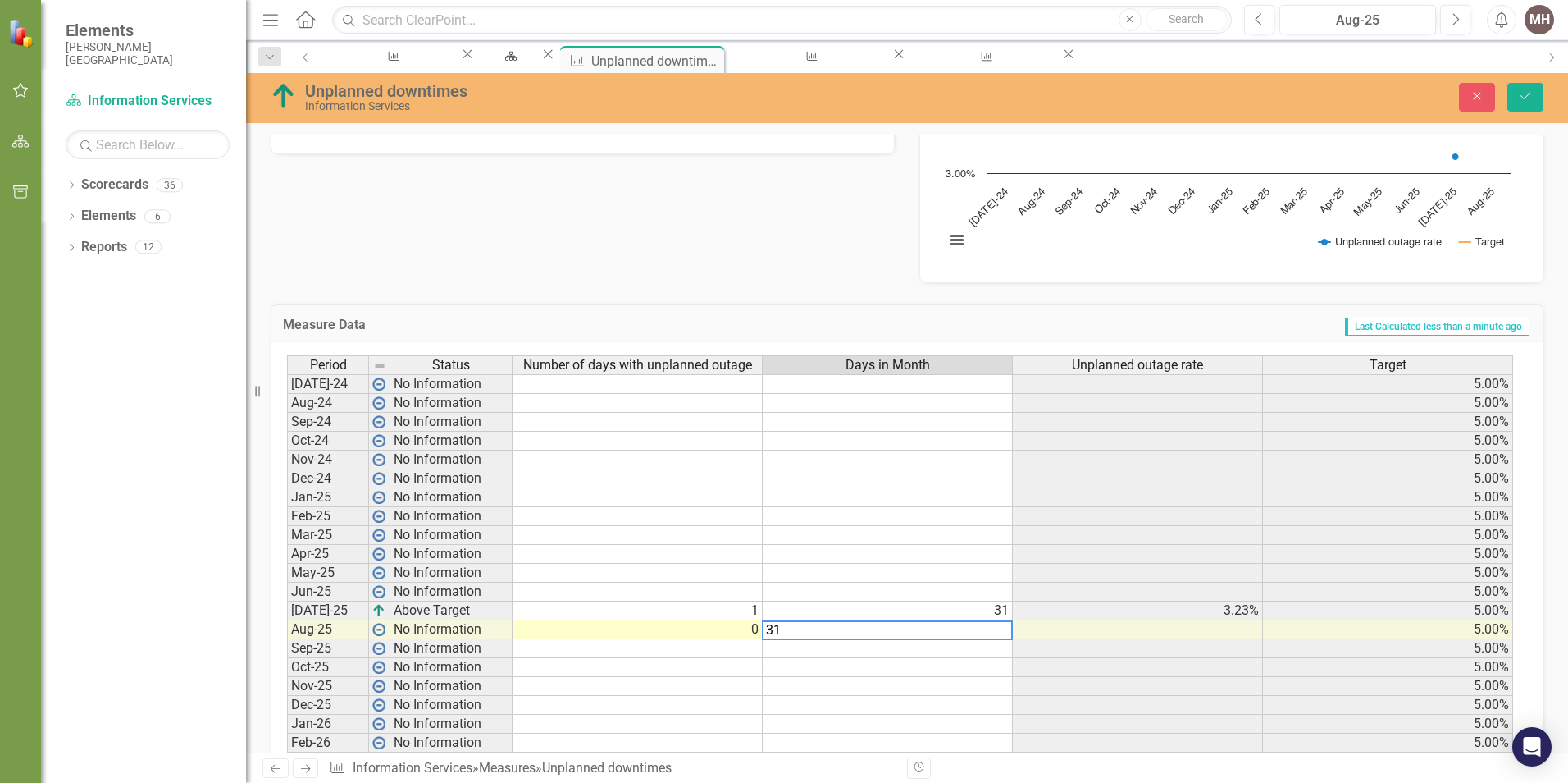
type textarea "31"
click at [830, 291] on div "Measure Data Last Calculated less than a minute ago Period Status Number of day…" at bounding box center [907, 568] width 1298 height 571
click at [1522, 93] on icon "Save" at bounding box center [1526, 96] width 15 height 12
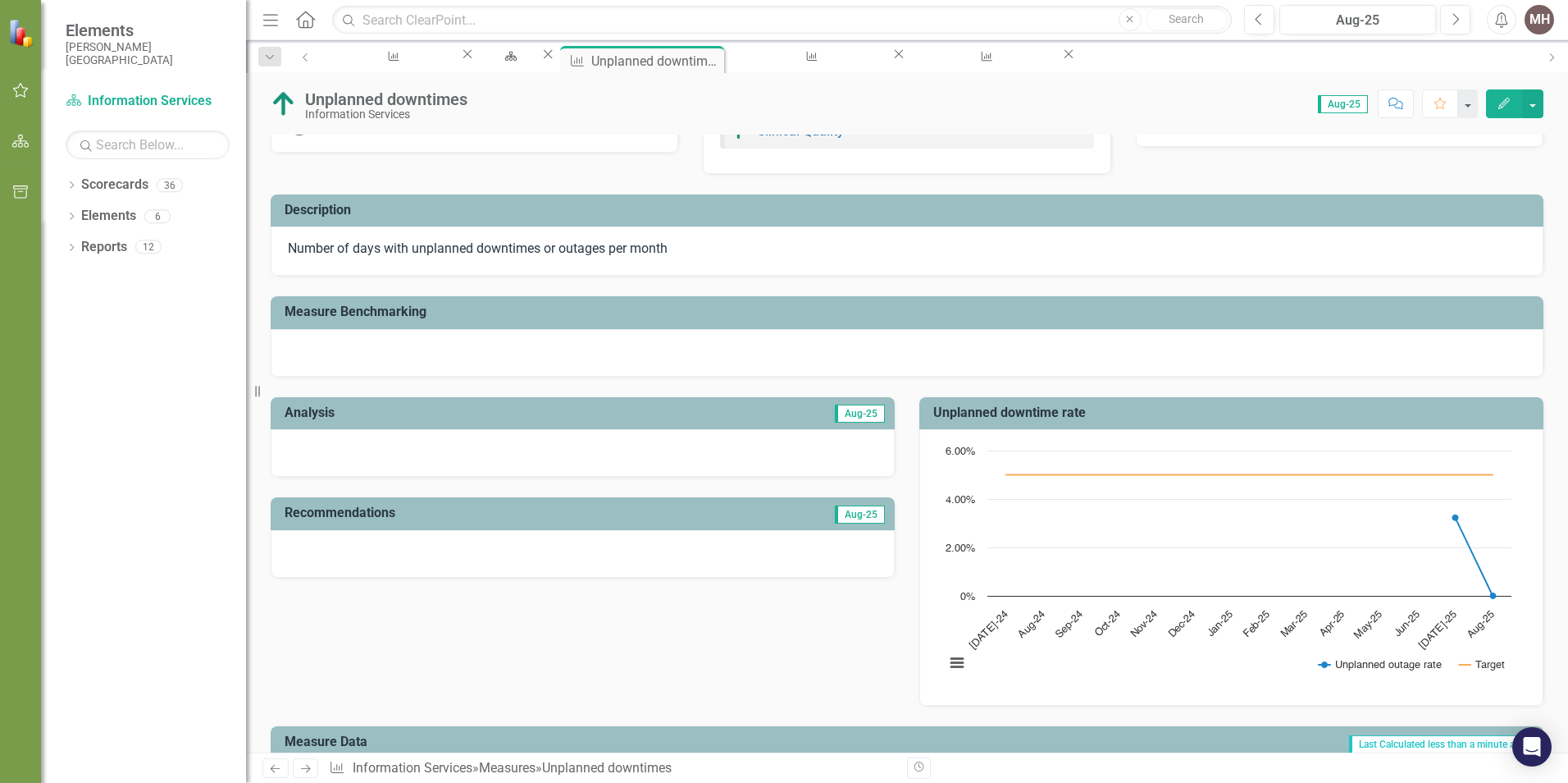
scroll to position [0, 0]
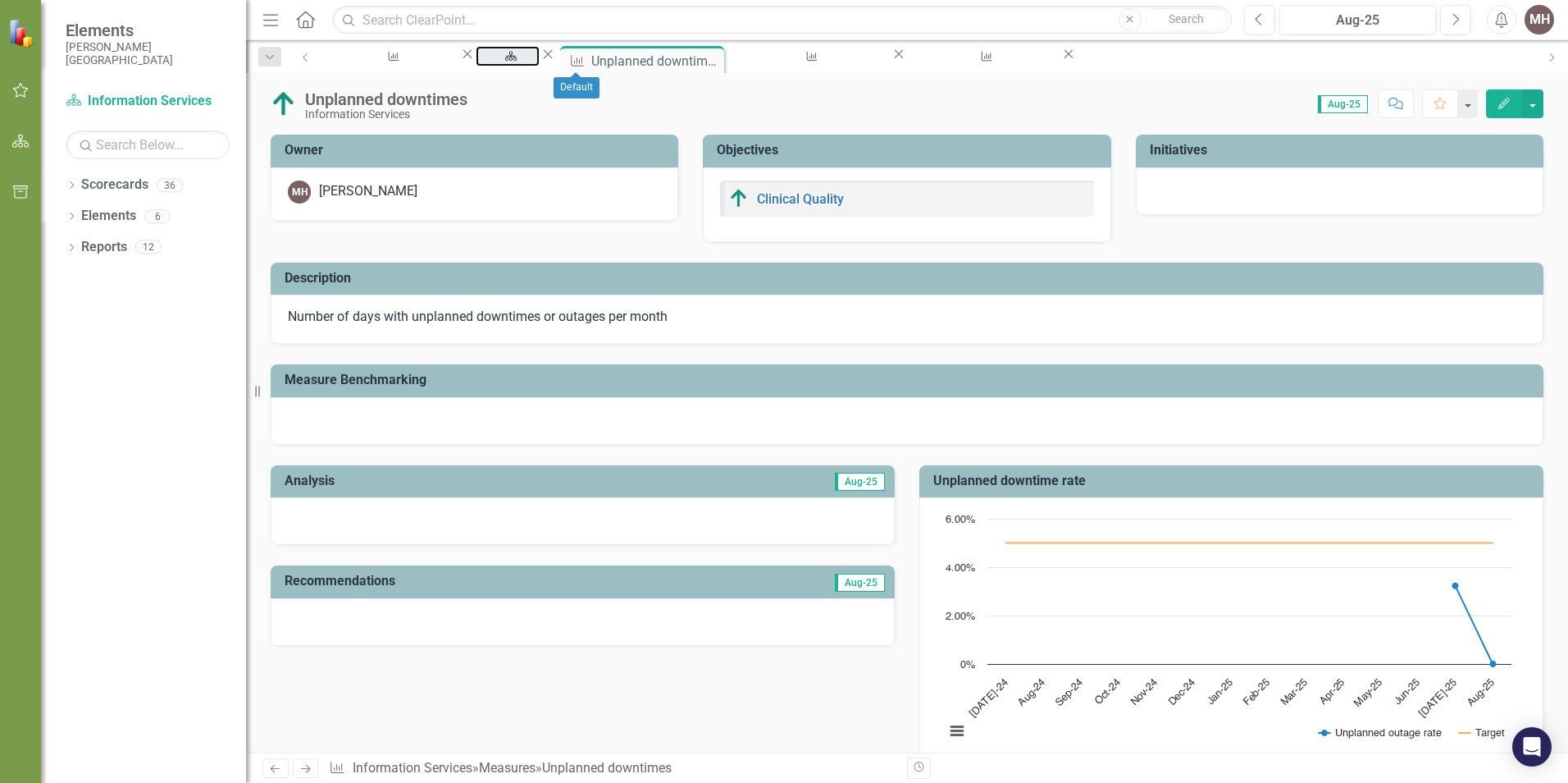
click at [525, 64] on div "Default" at bounding box center [508, 72] width 35 height 20
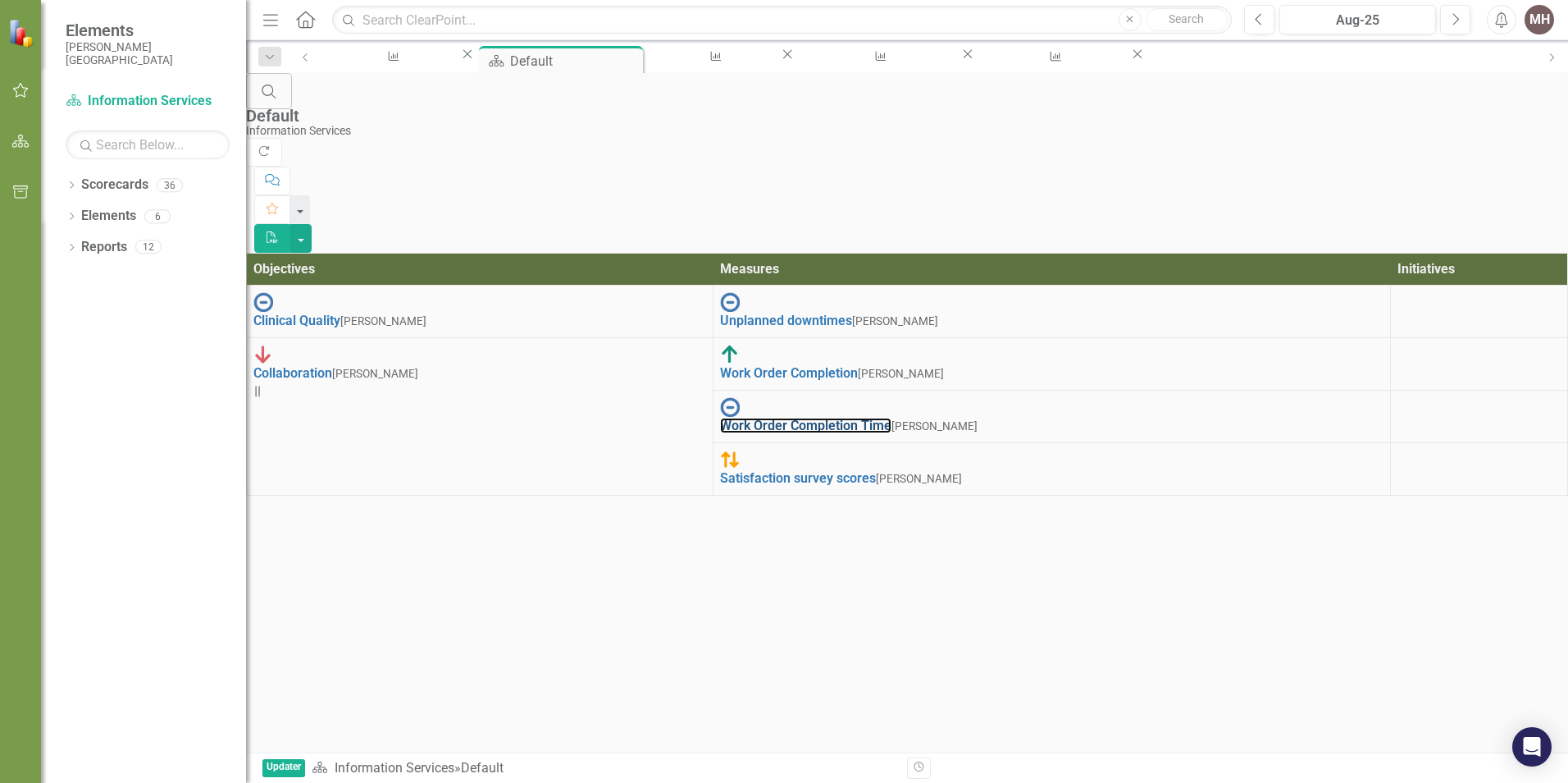
click at [892, 418] on link "Work Order Completion Time" at bounding box center [806, 426] width 172 height 16
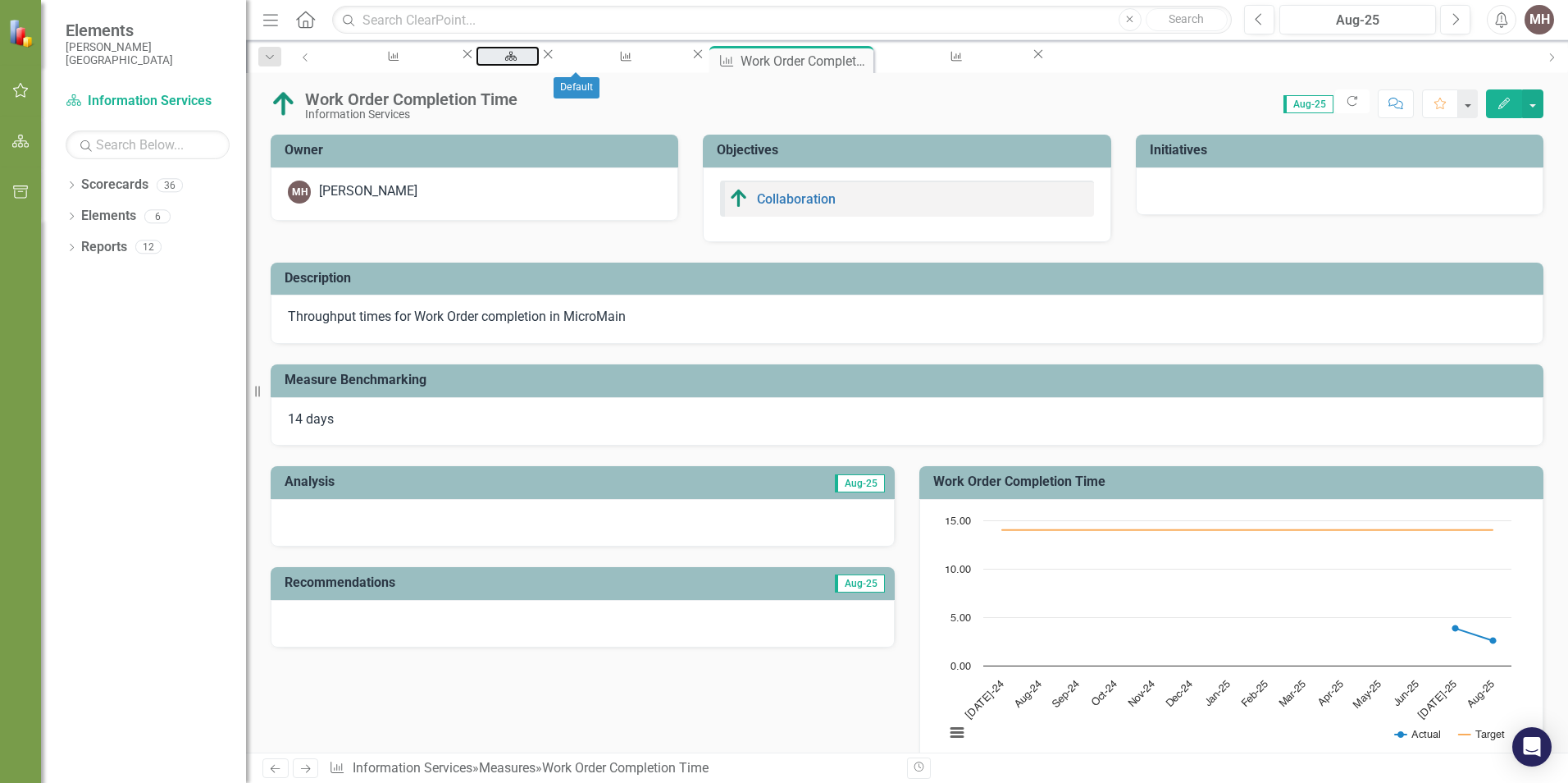
click at [525, 62] on div "Default" at bounding box center [508, 72] width 35 height 20
